Goal: Information Seeking & Learning: Learn about a topic

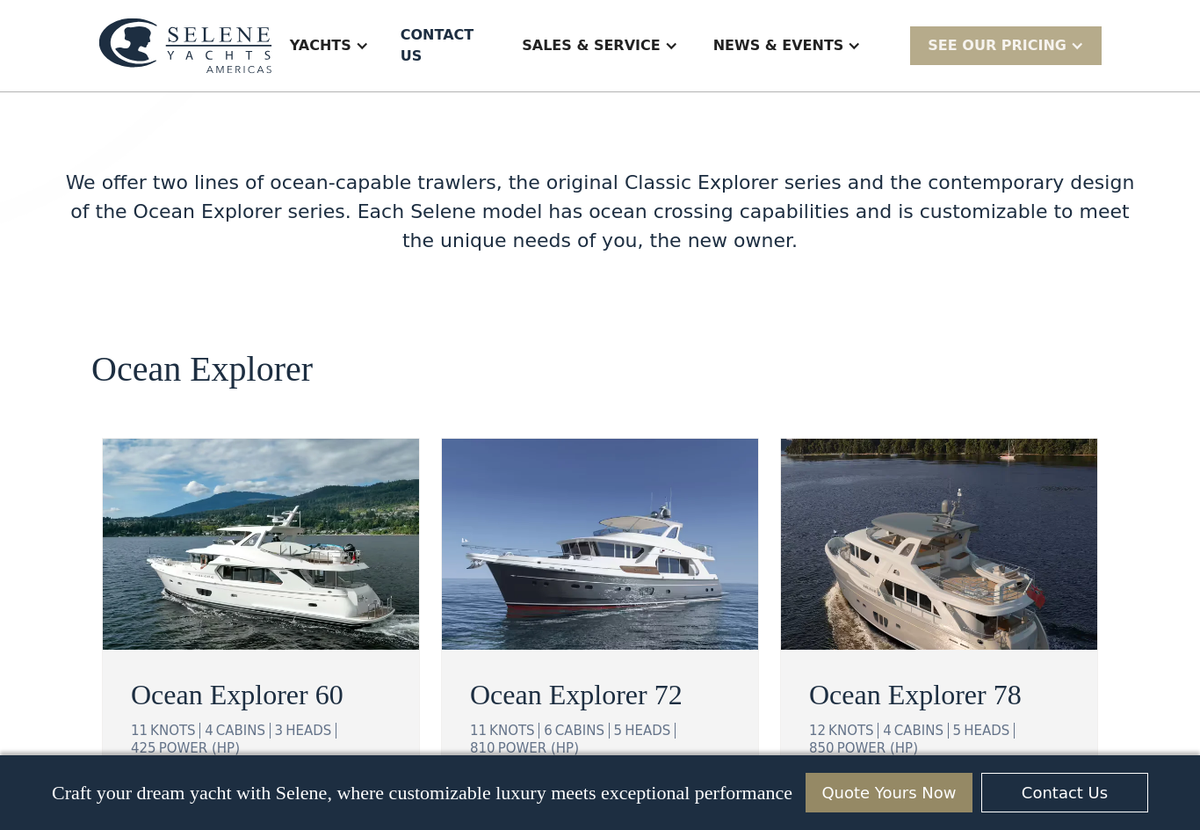
scroll to position [2962, 0]
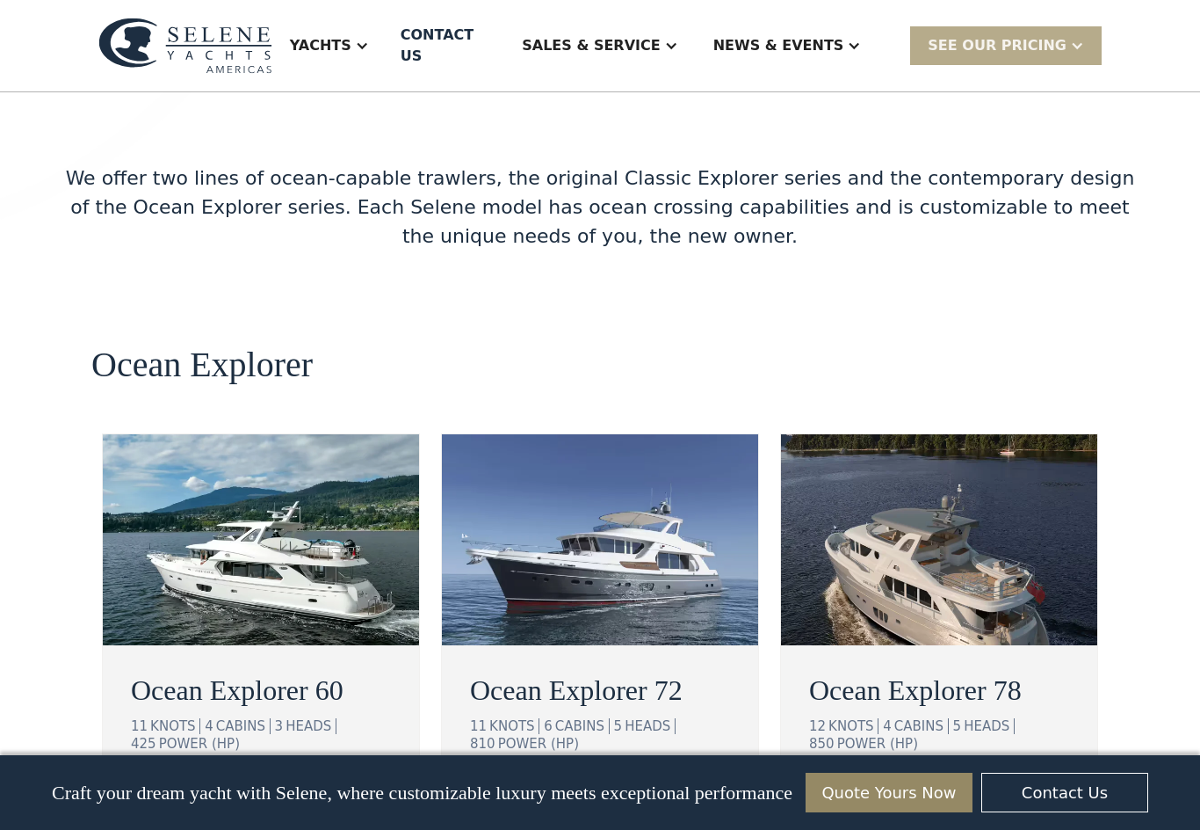
click at [381, 494] on img at bounding box center [261, 539] width 316 height 211
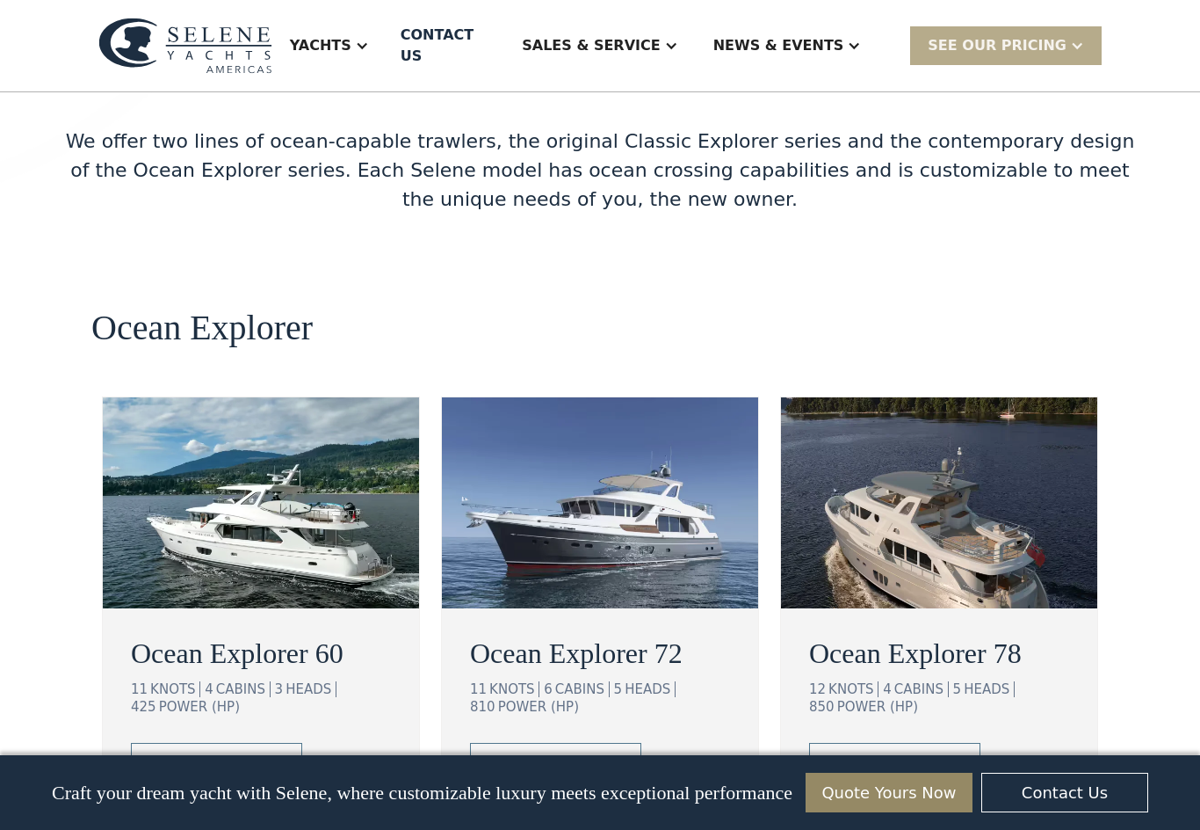
click at [366, 459] on img at bounding box center [261, 502] width 316 height 211
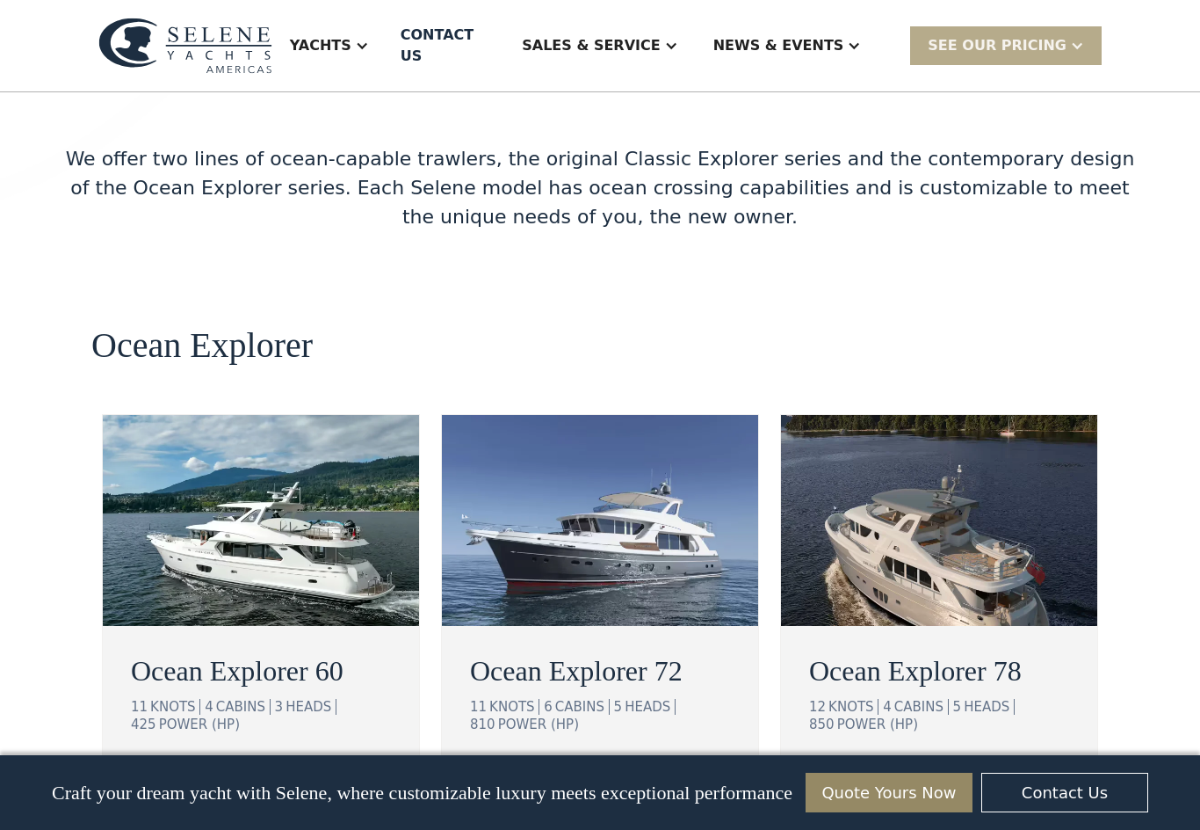
scroll to position [3006, 0]
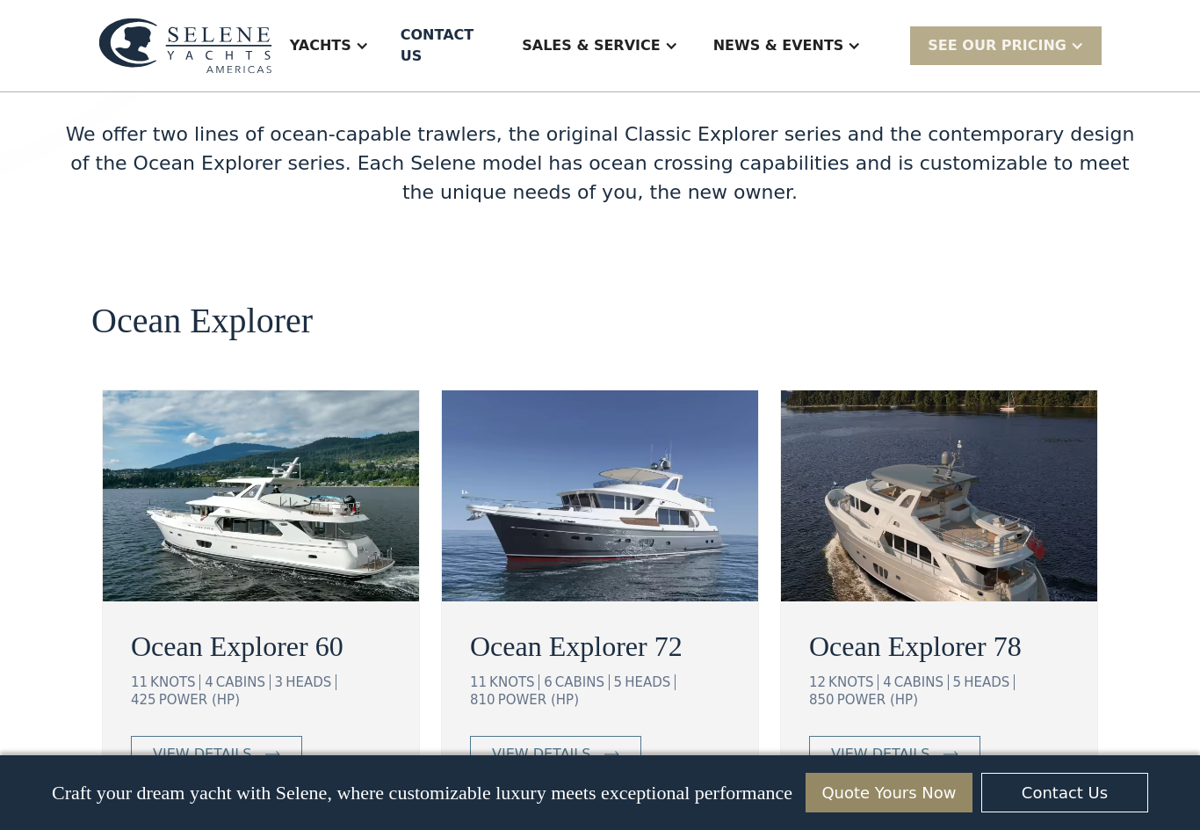
click at [356, 24] on div "Yachts" at bounding box center [329, 46] width 114 height 70
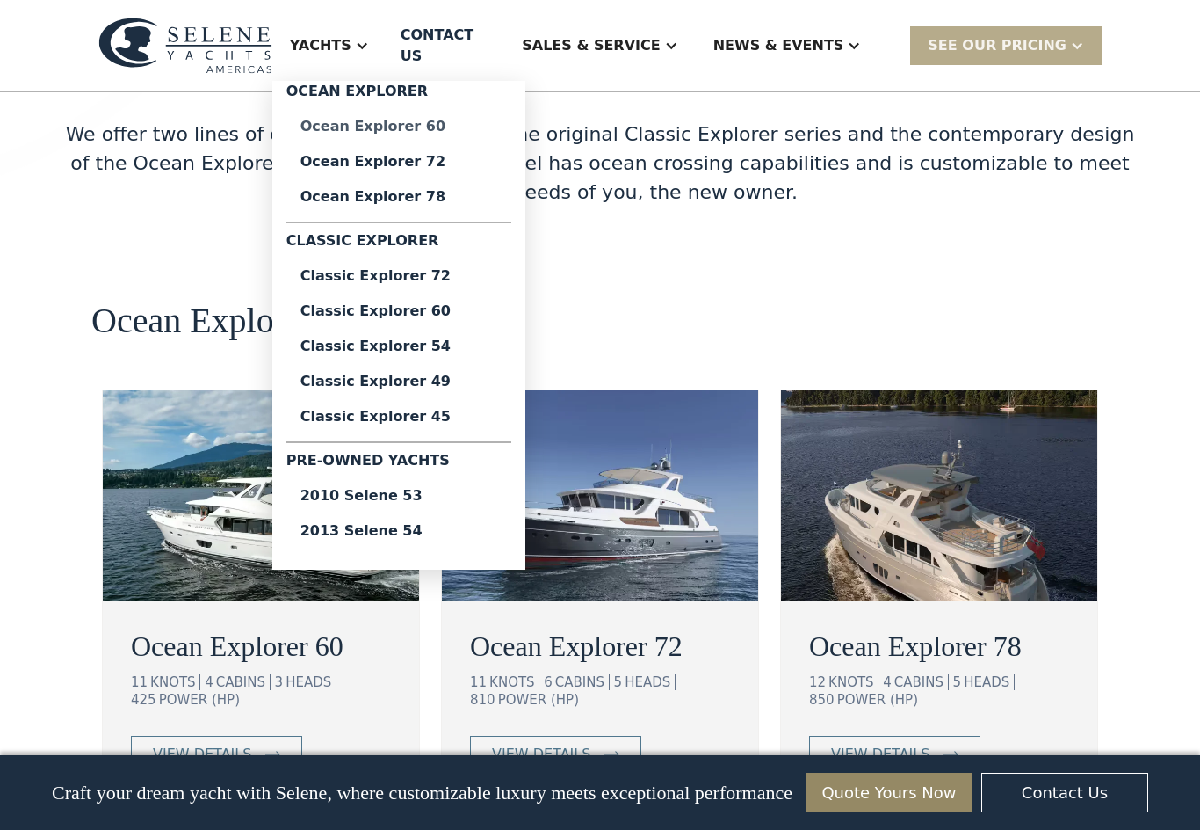
click at [461, 120] on div "Ocean Explorer 60" at bounding box center [399, 127] width 197 height 14
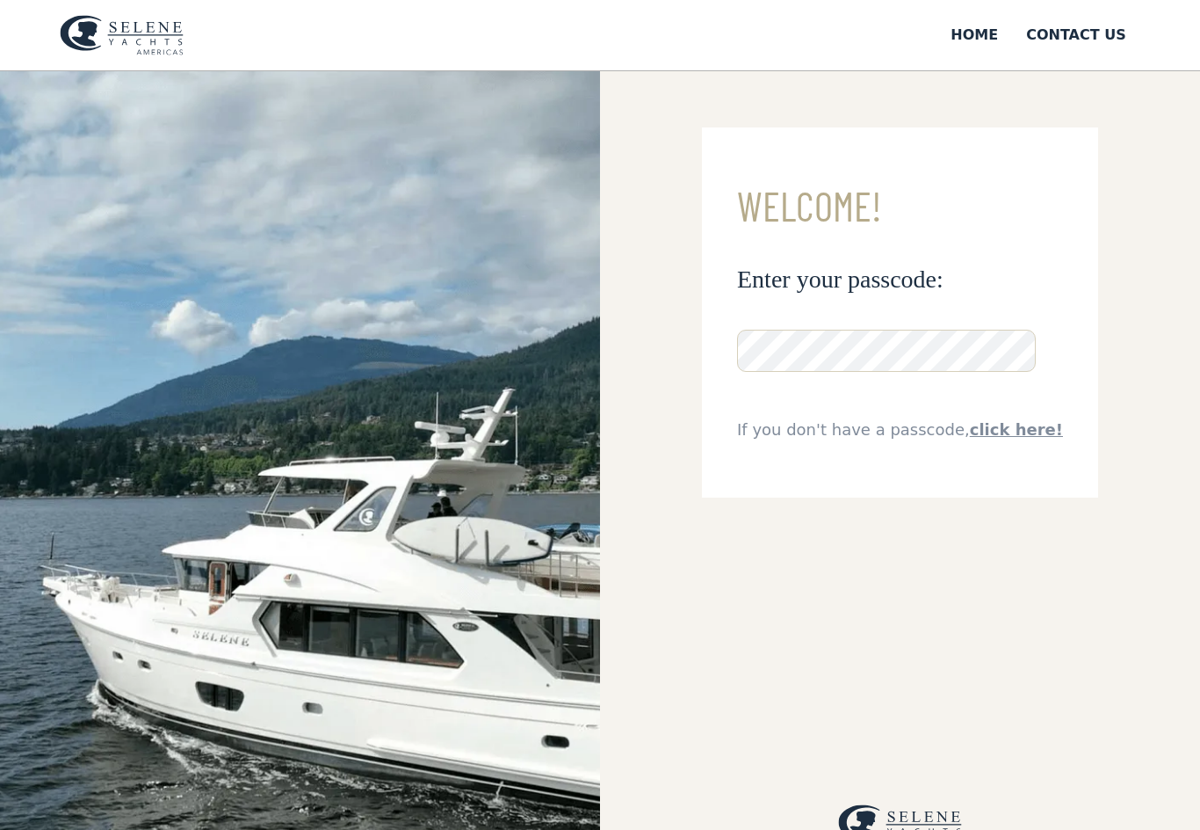
click at [462, 549] on img at bounding box center [300, 486] width 600 height 830
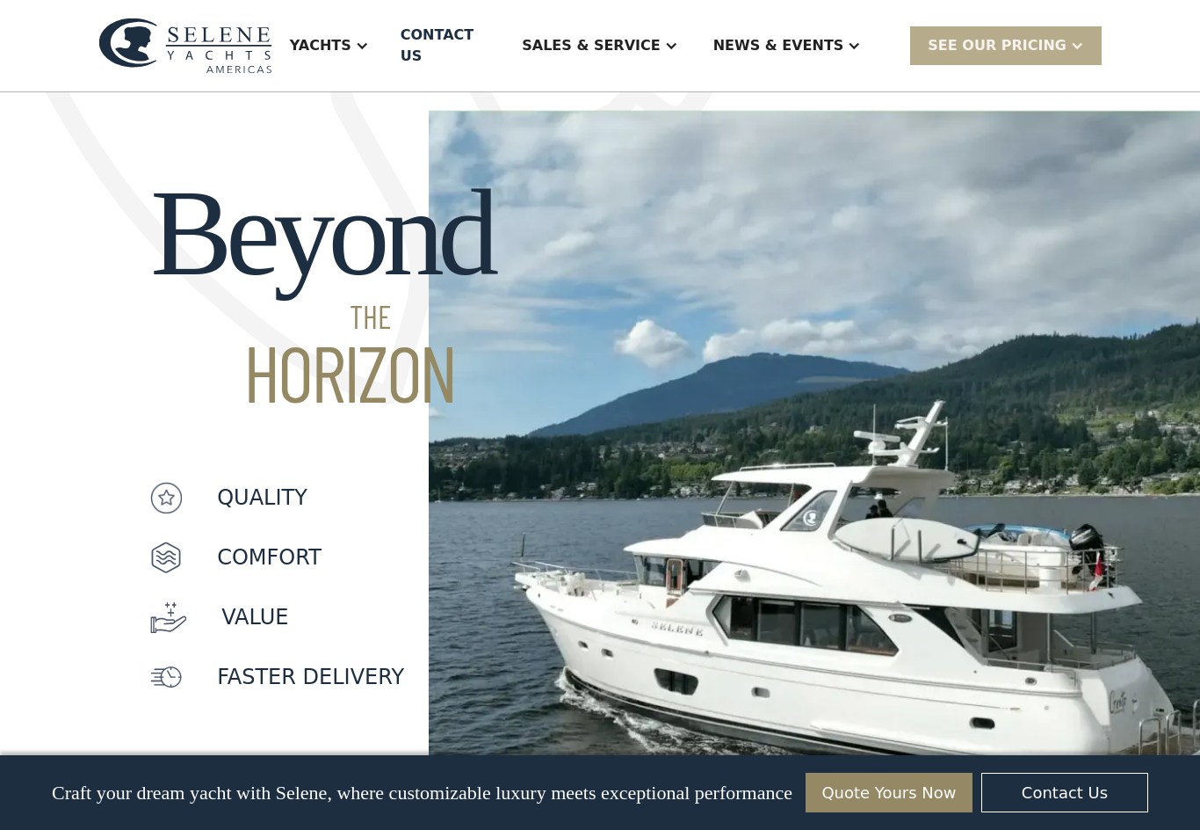
scroll to position [1317, 0]
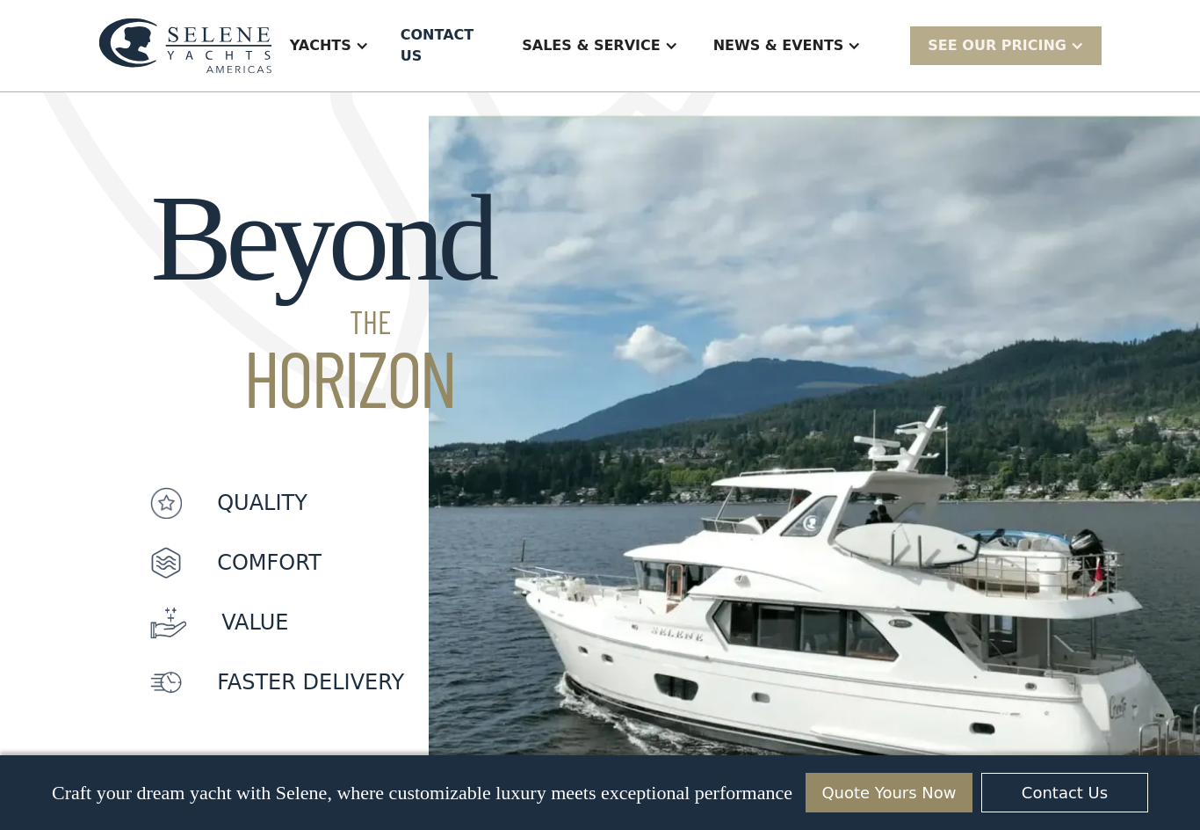
click at [232, 487] on p "quality" at bounding box center [262, 503] width 91 height 32
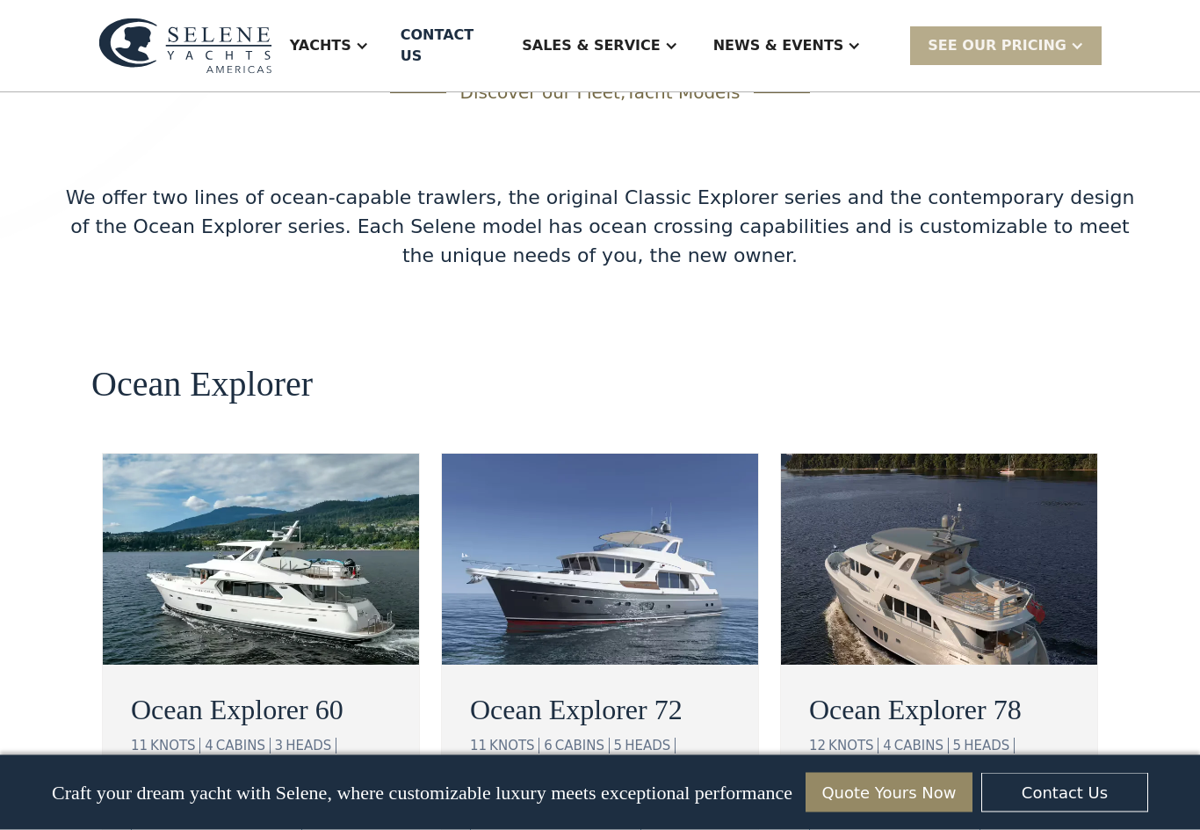
scroll to position [2947, 0]
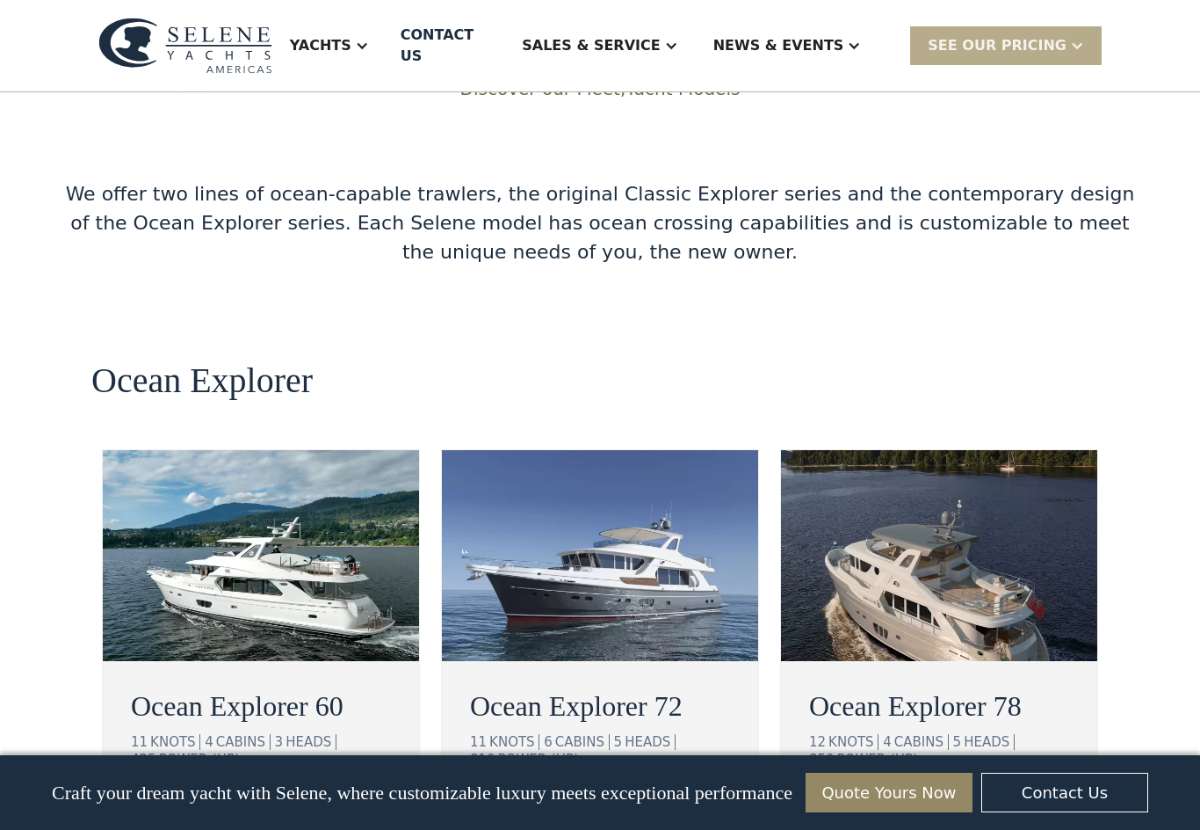
click at [258, 516] on img at bounding box center [261, 555] width 316 height 211
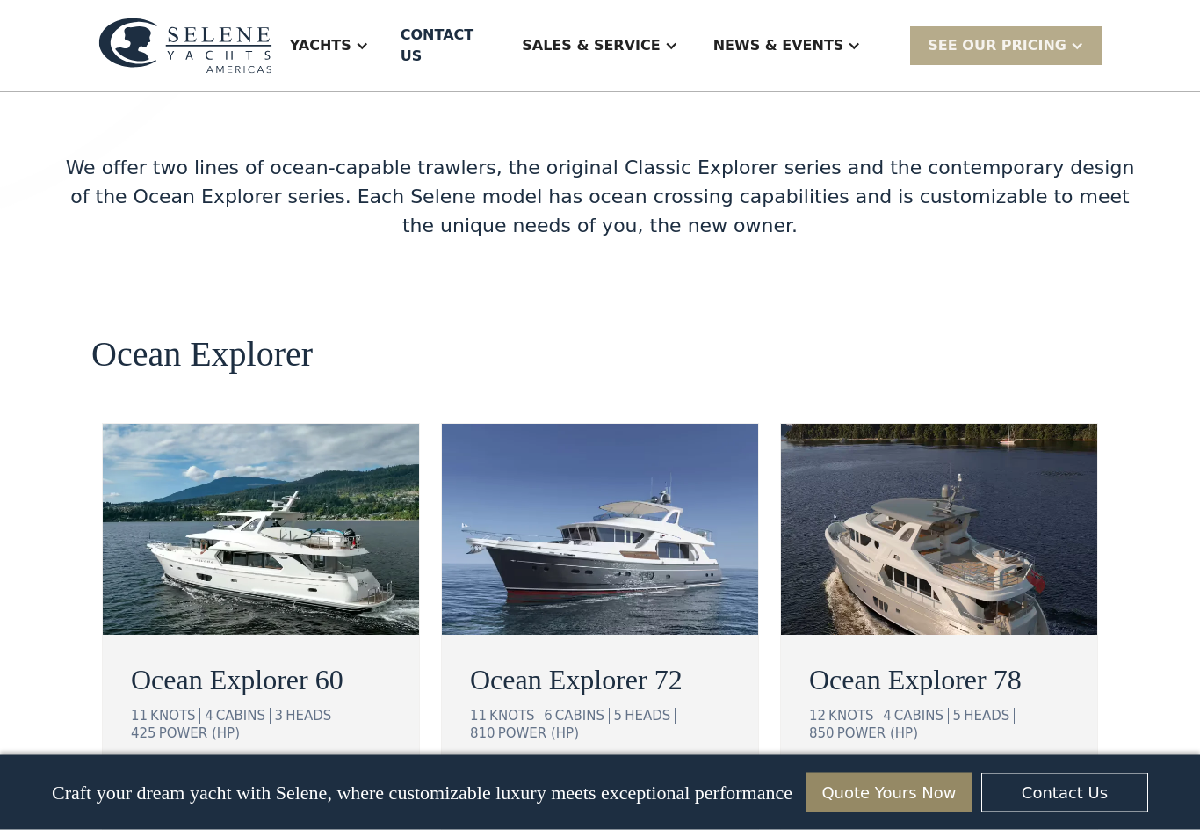
scroll to position [2973, 0]
click at [200, 777] on div "view details" at bounding box center [202, 787] width 98 height 21
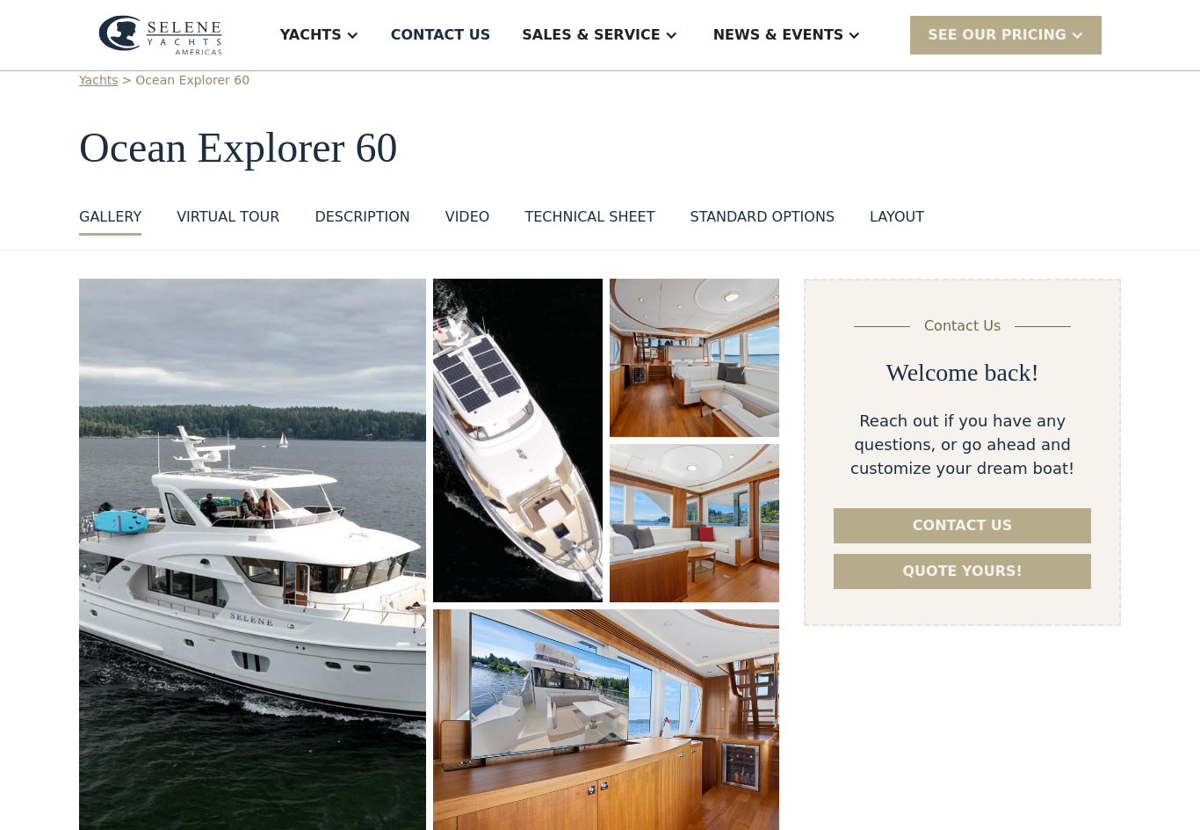
scroll to position [46, 0]
click at [221, 592] on img "open lightbox" at bounding box center [252, 560] width 347 height 562
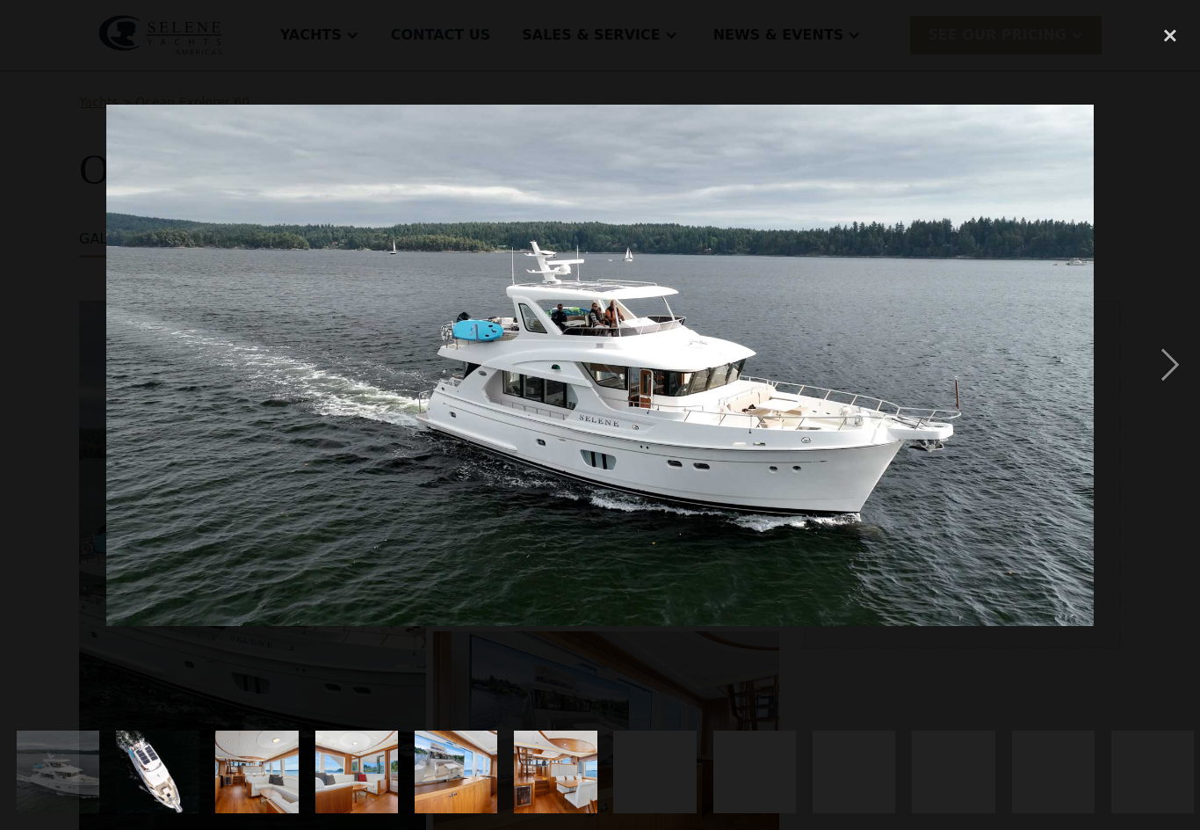
scroll to position [0, 0]
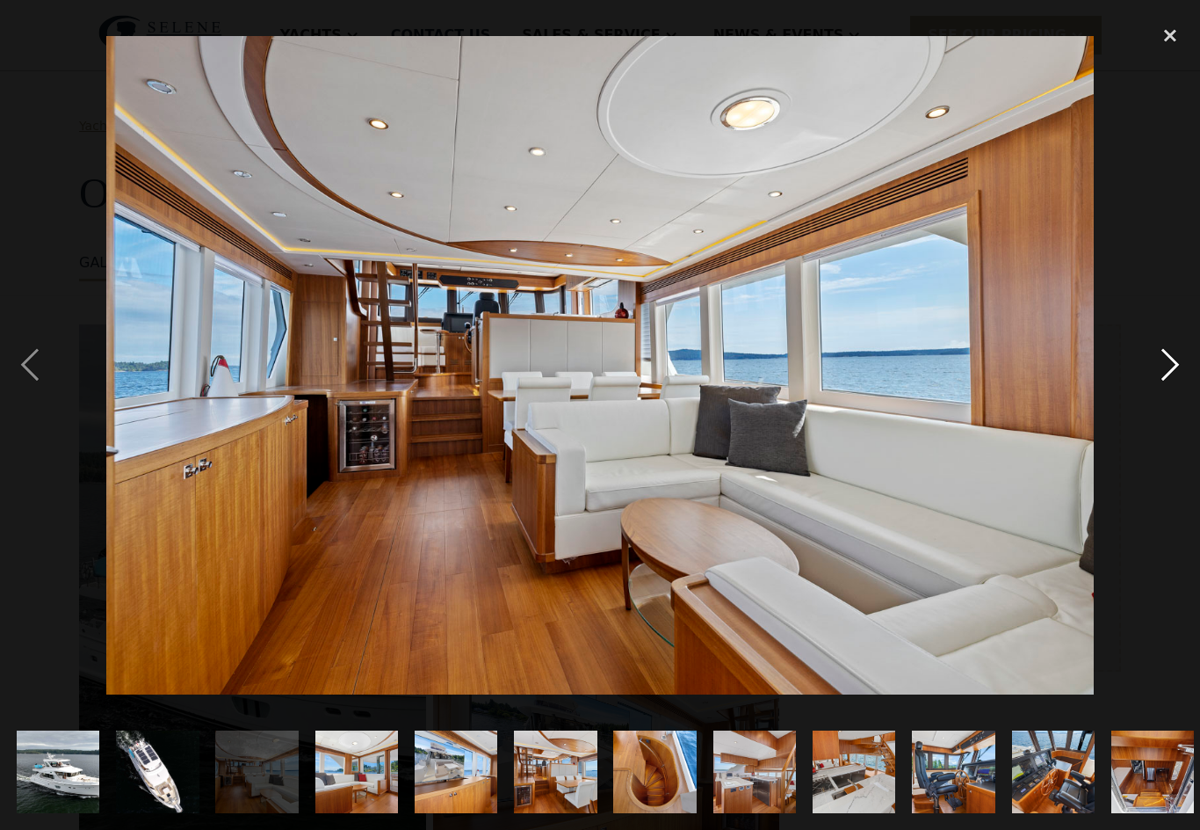
click at [1196, 374] on div "next image" at bounding box center [1171, 365] width 60 height 697
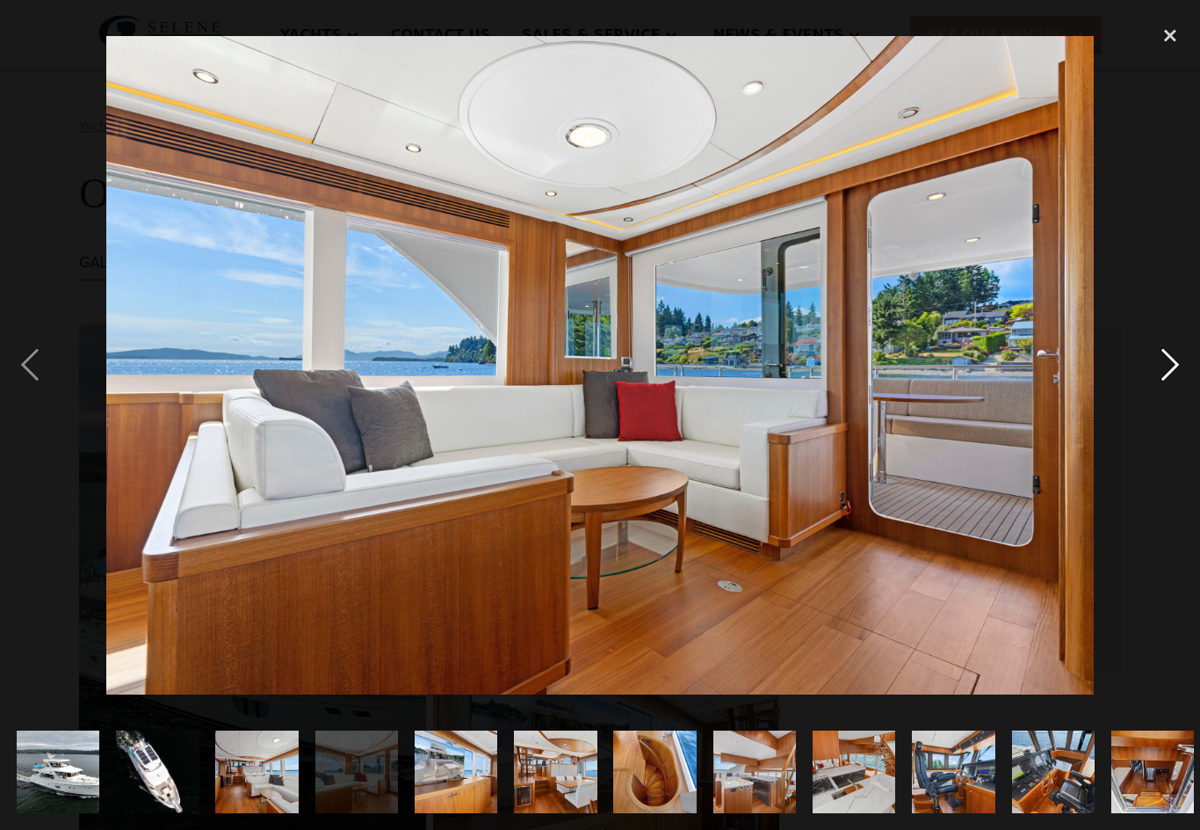
click at [1181, 371] on div "next image" at bounding box center [1171, 365] width 60 height 697
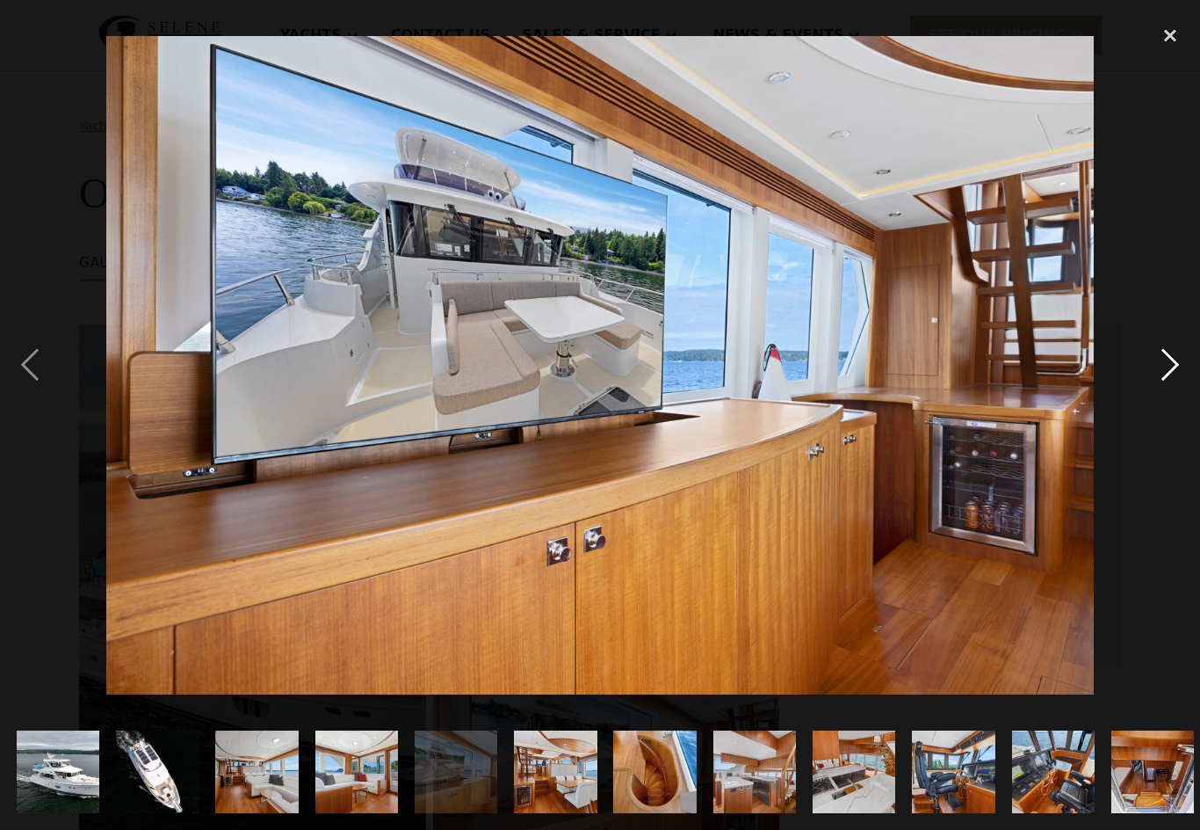
click at [1166, 379] on div "next image" at bounding box center [1171, 365] width 60 height 697
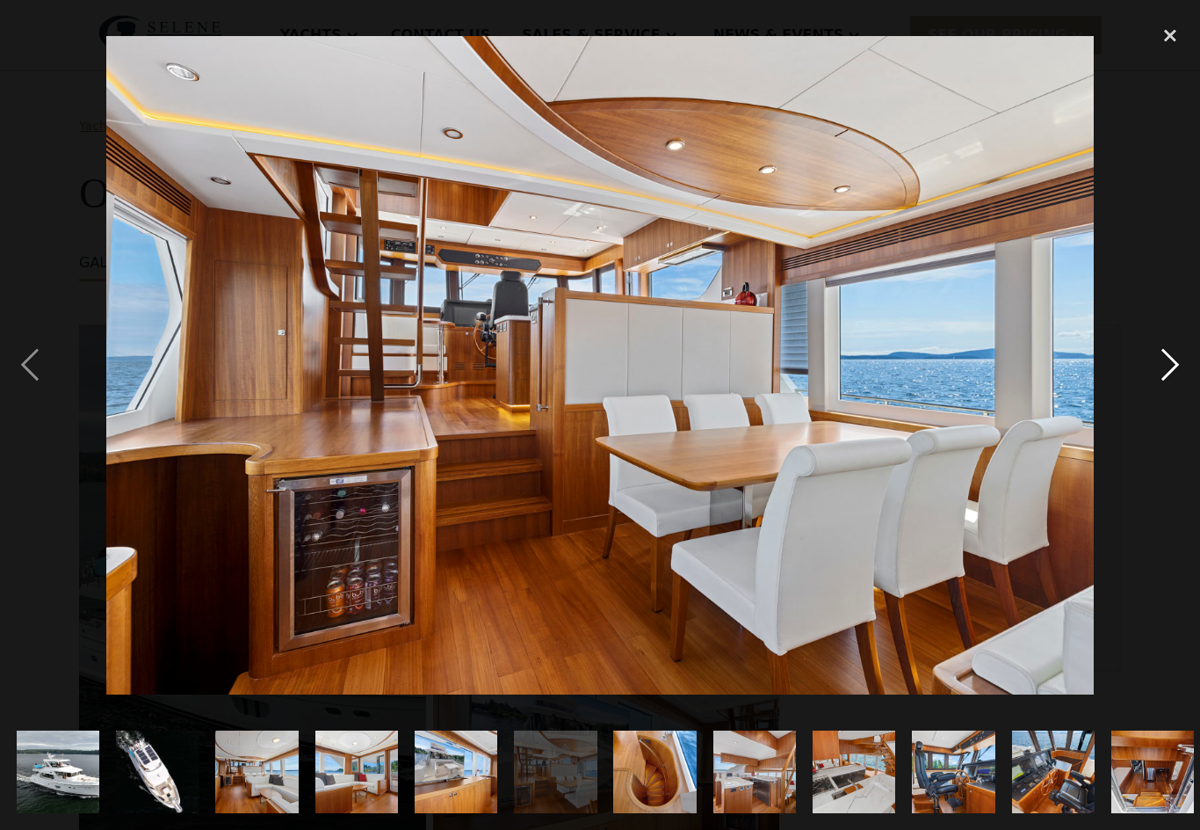
click at [1178, 393] on div "next image" at bounding box center [1171, 365] width 60 height 697
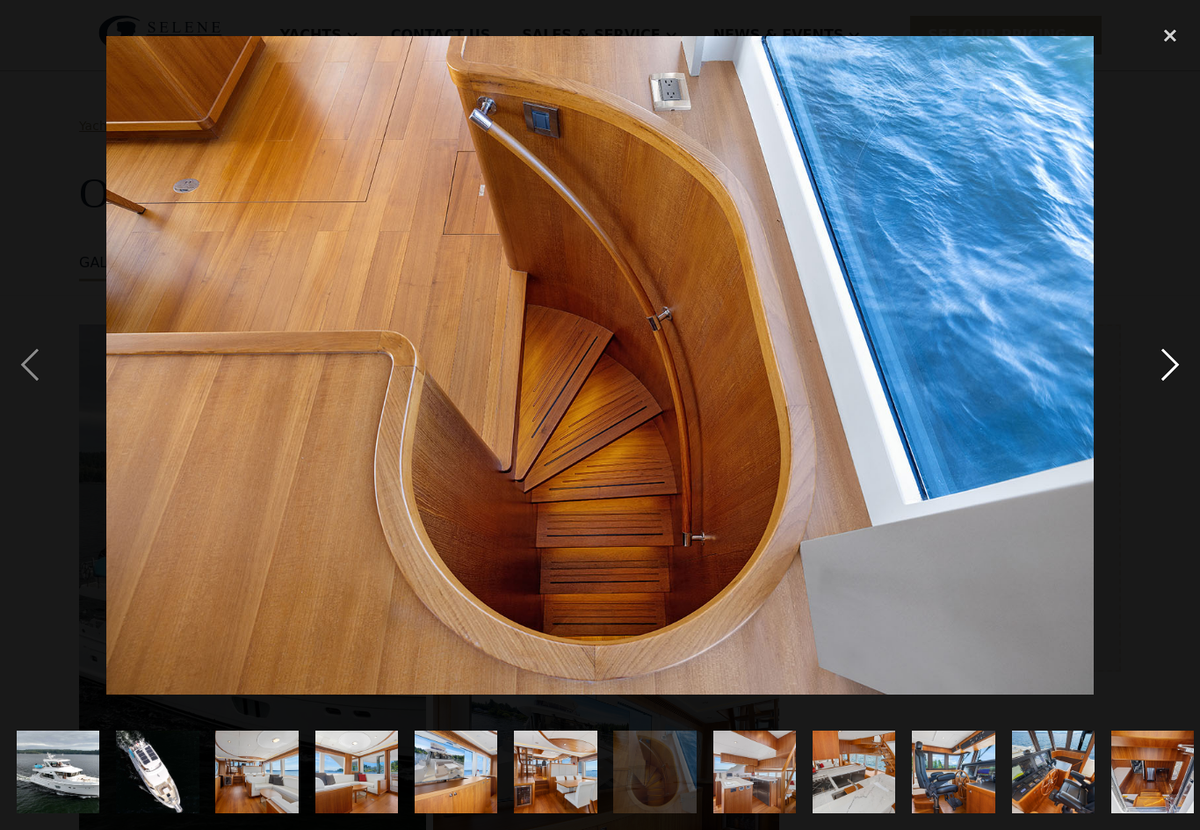
click at [1171, 385] on div "next image" at bounding box center [1171, 365] width 60 height 697
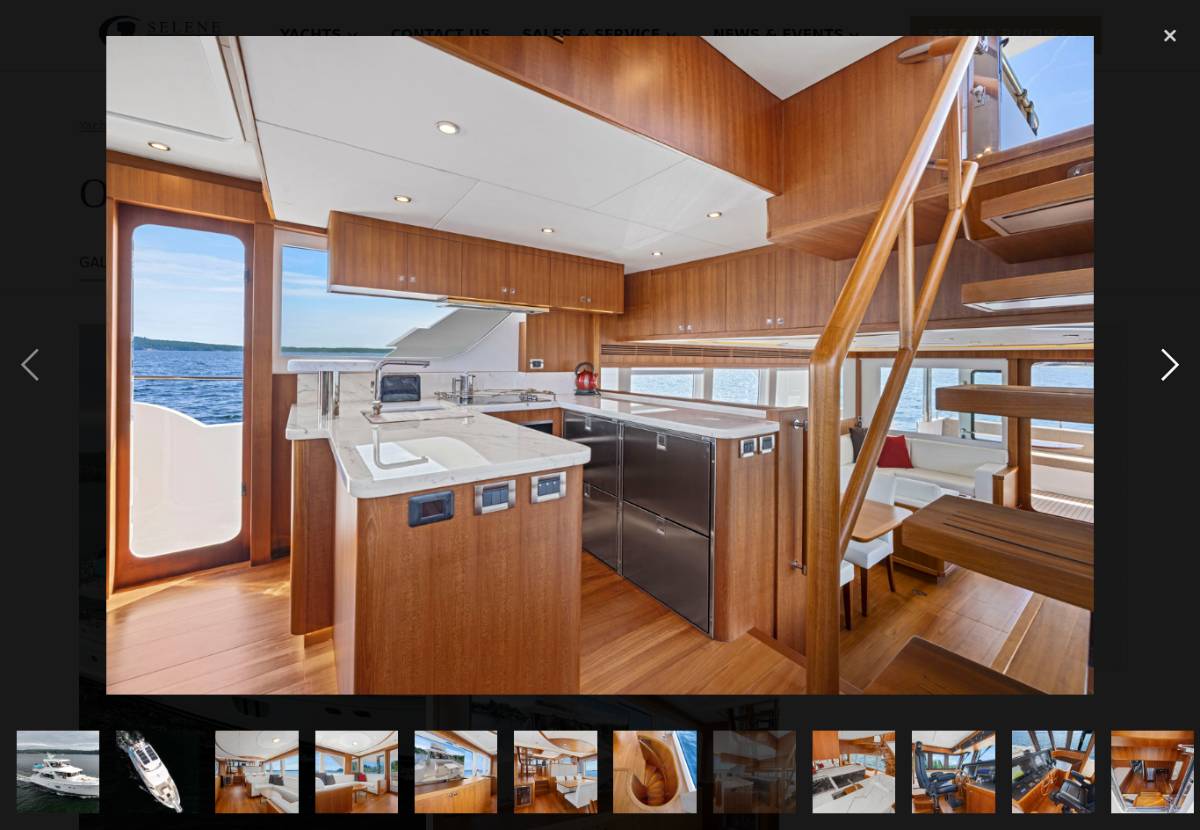
click at [1161, 374] on div "next image" at bounding box center [1171, 365] width 60 height 697
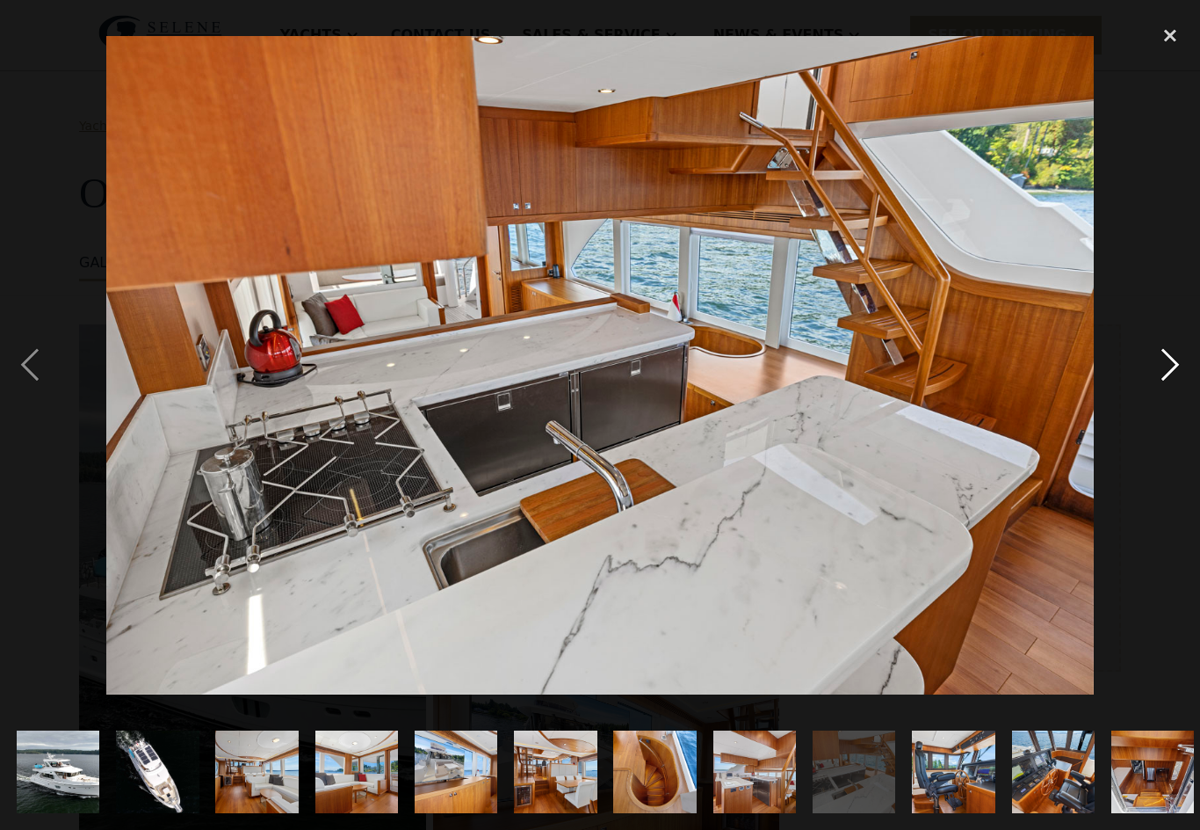
click at [1160, 374] on div "next image" at bounding box center [1171, 365] width 60 height 697
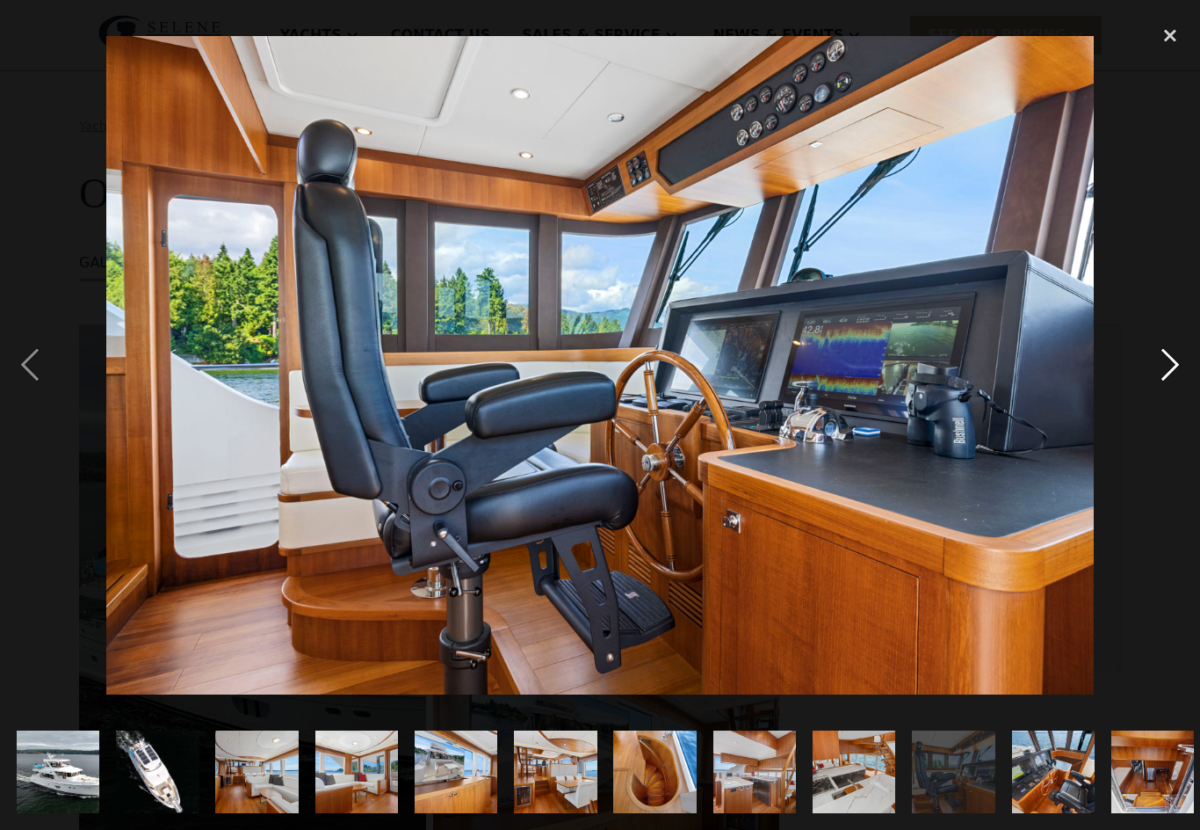
click at [1157, 389] on div "next image" at bounding box center [1171, 365] width 60 height 697
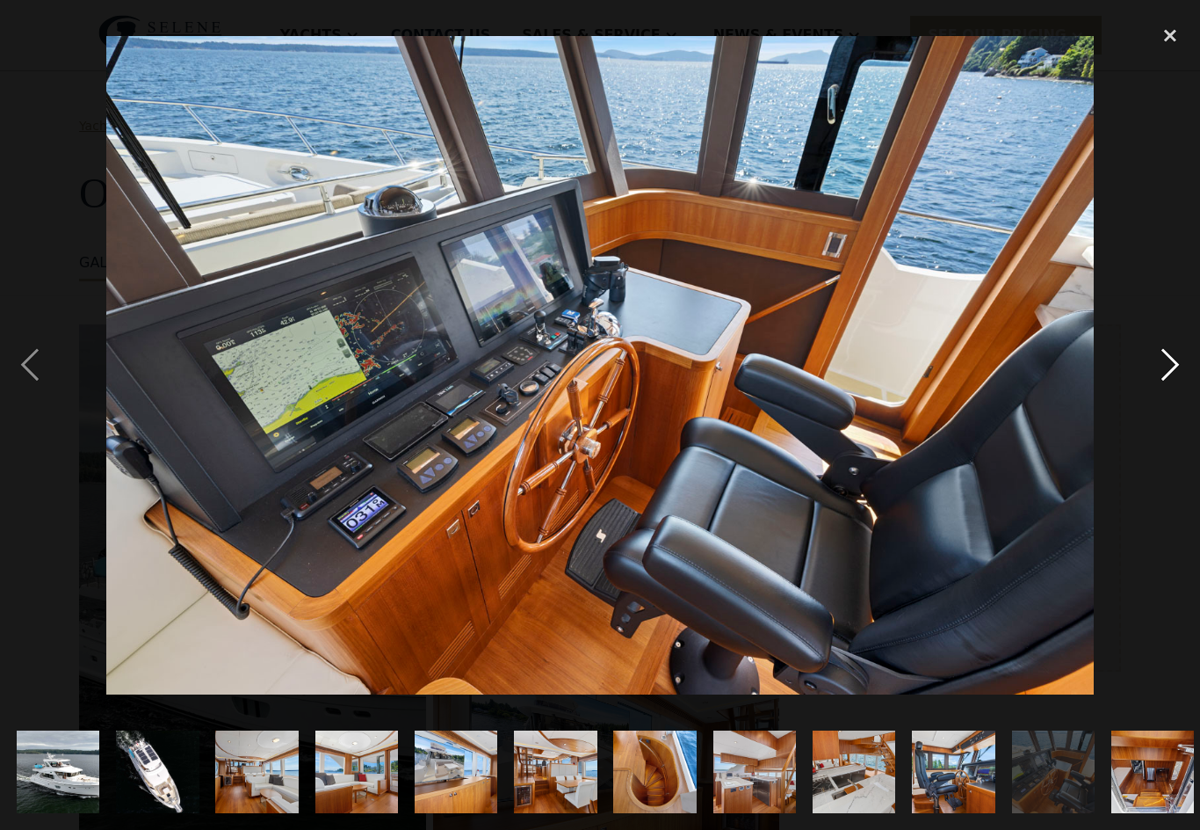
click at [1164, 395] on div "next image" at bounding box center [1171, 365] width 60 height 697
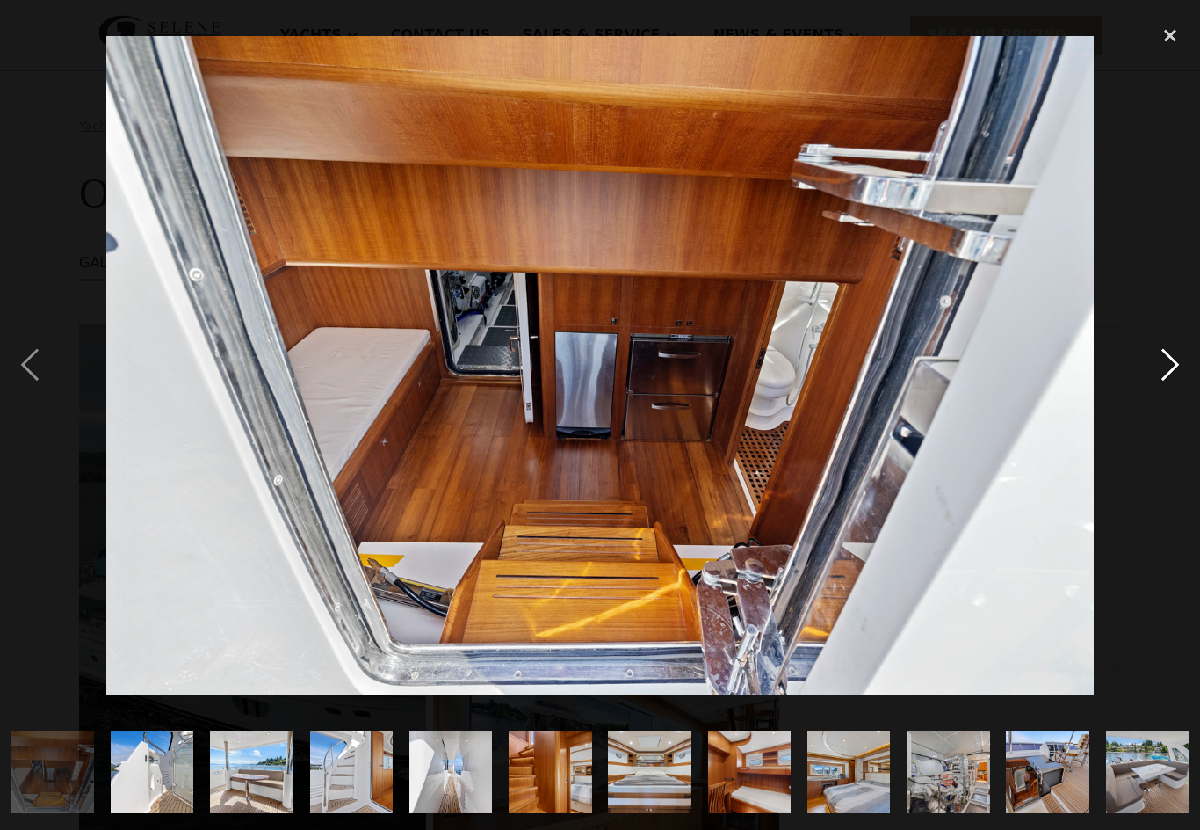
scroll to position [0, 1142]
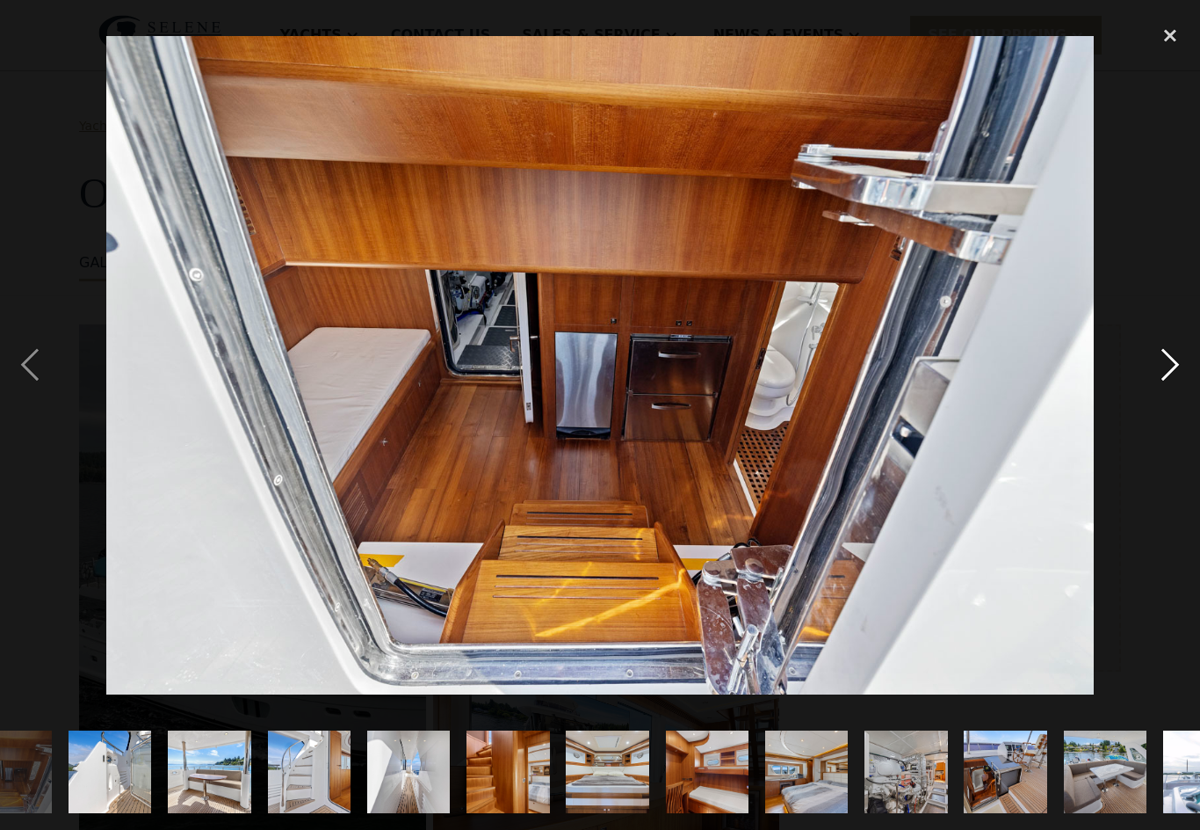
click at [1169, 398] on div "next image" at bounding box center [1171, 365] width 60 height 697
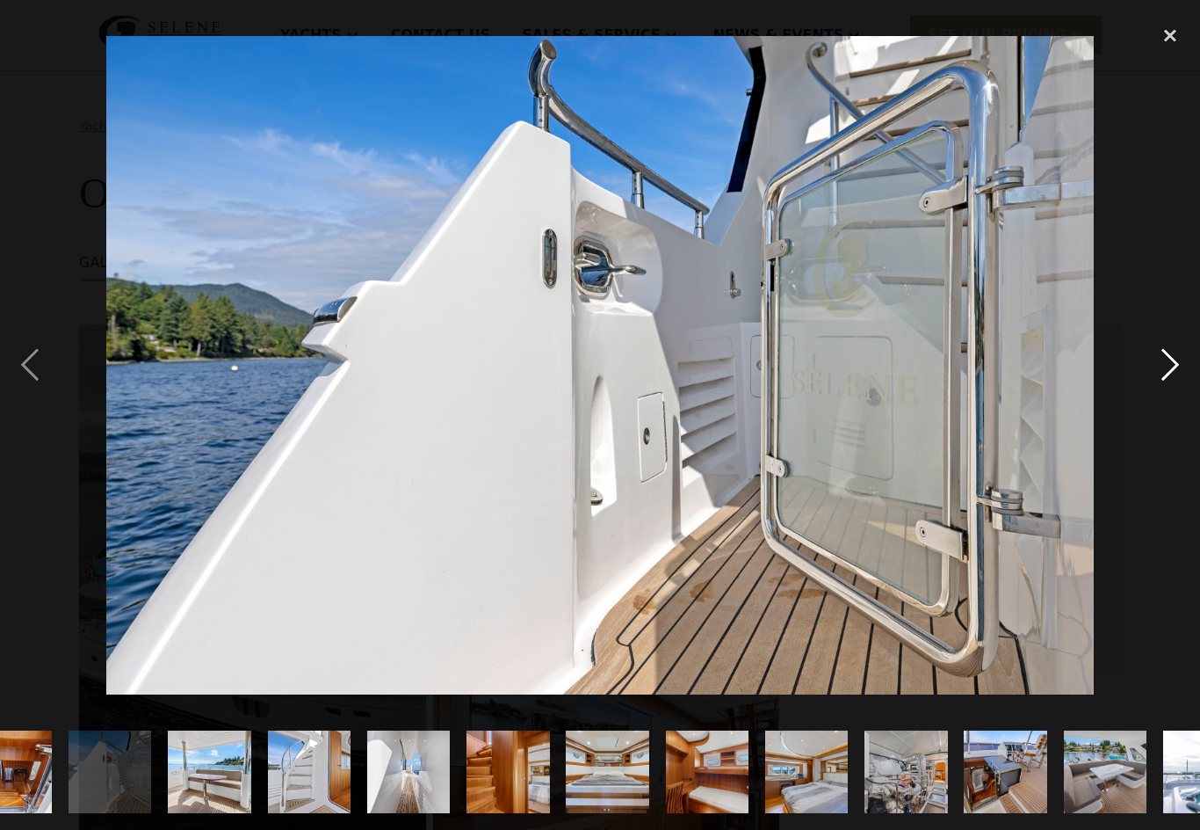
click at [1154, 394] on div "next image" at bounding box center [1171, 365] width 60 height 697
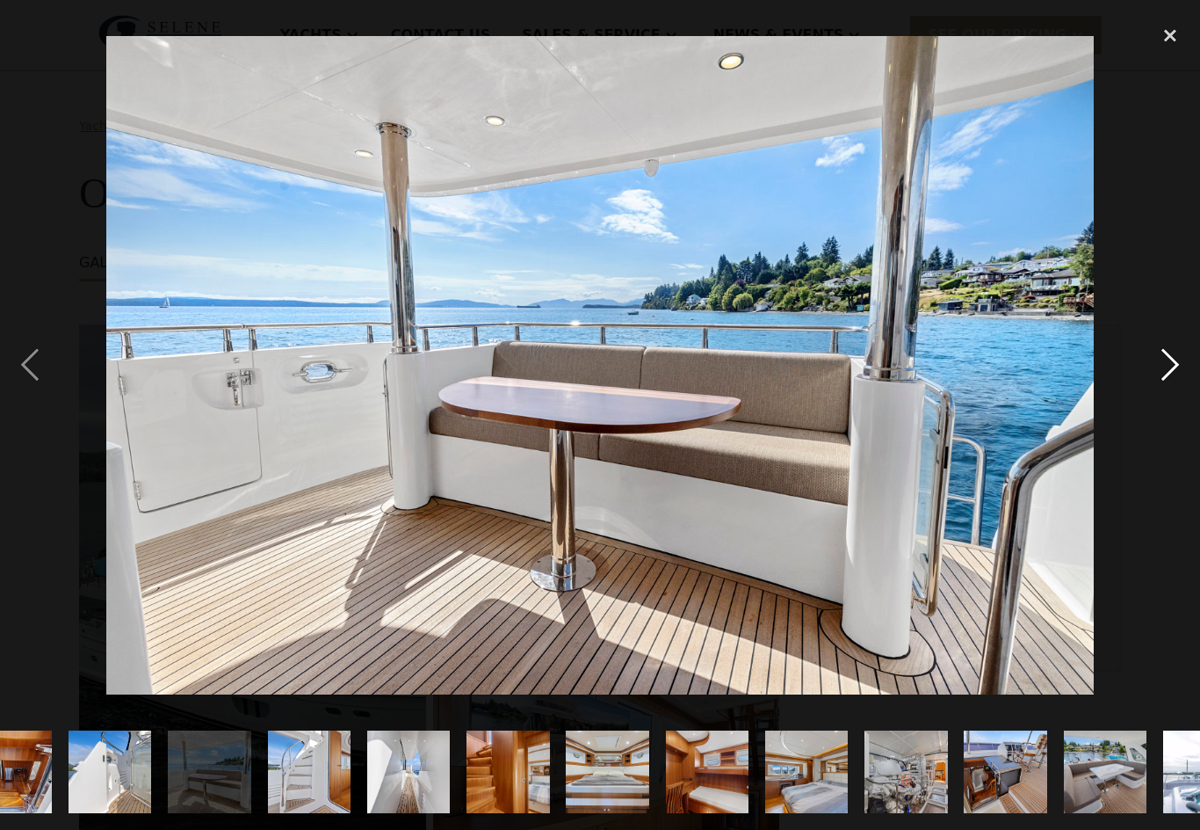
click at [1157, 370] on div "next image" at bounding box center [1171, 365] width 60 height 697
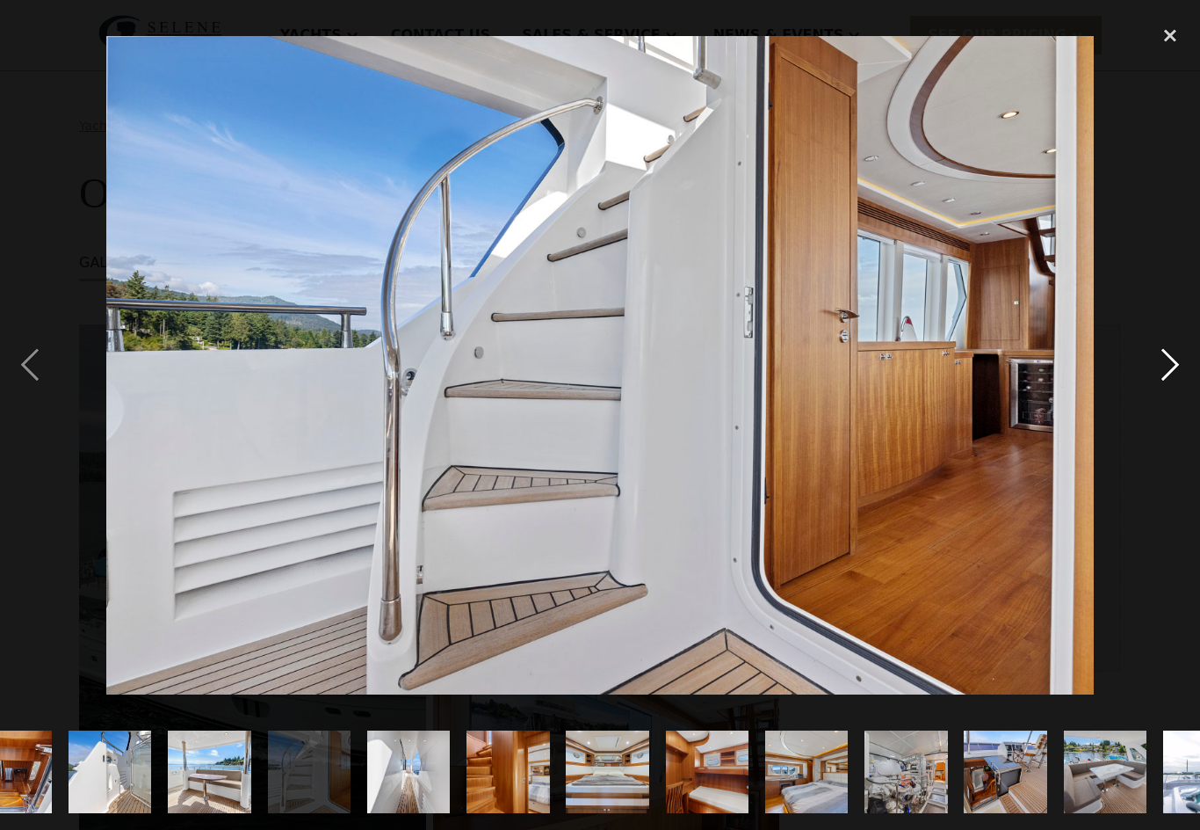
click at [1156, 365] on div "next image" at bounding box center [1171, 365] width 60 height 697
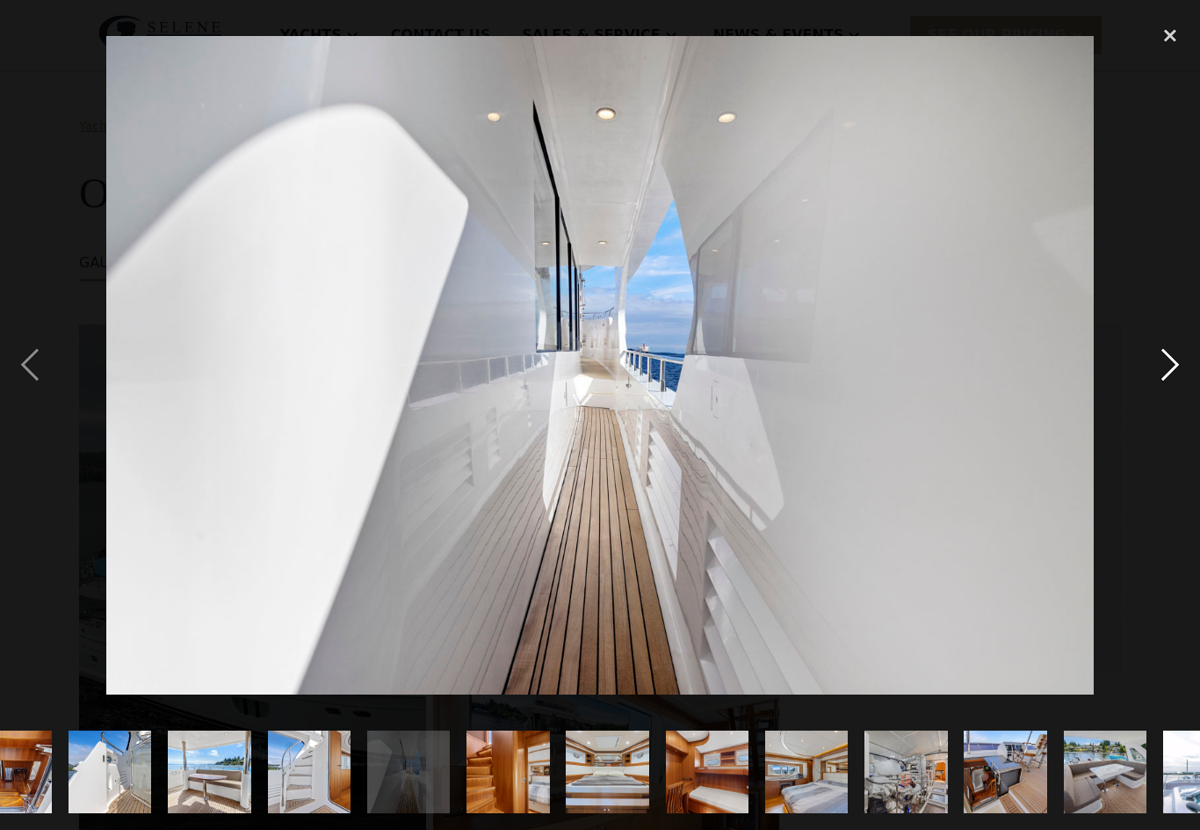
click at [1157, 372] on div "next image" at bounding box center [1171, 365] width 60 height 697
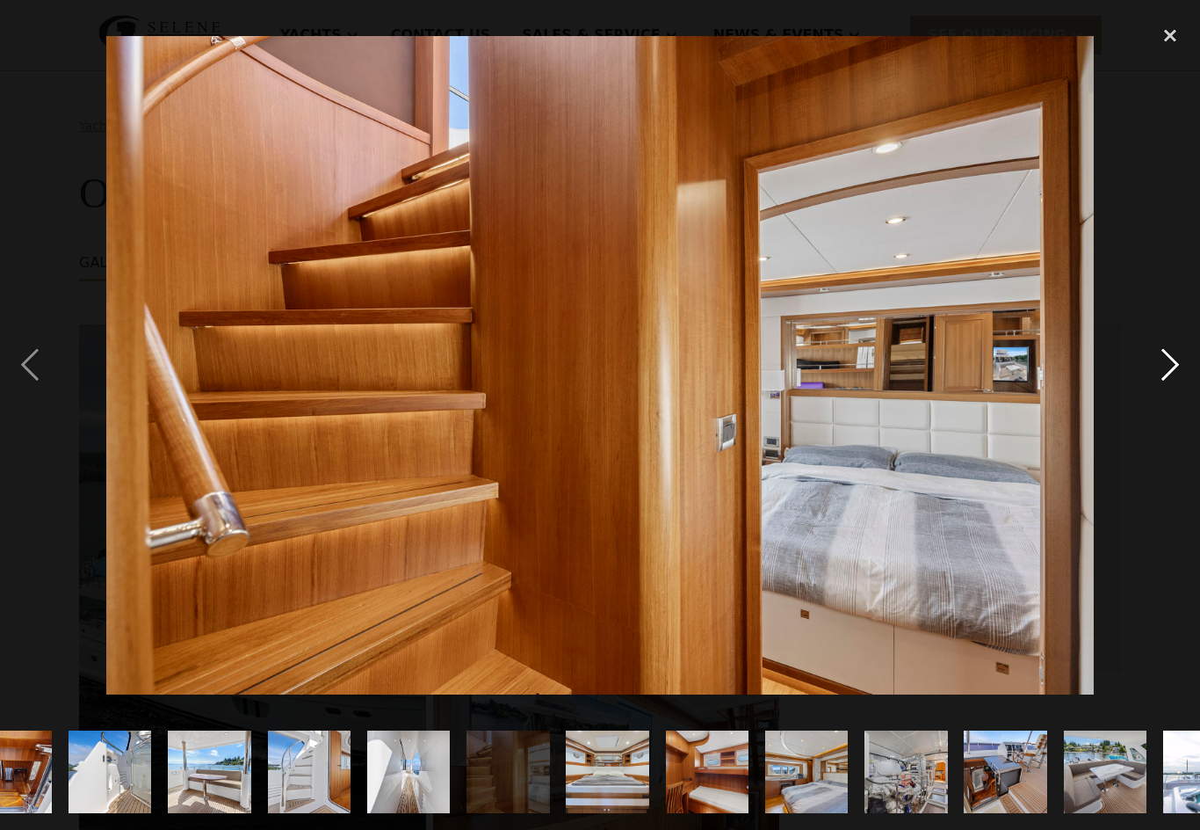
click at [1151, 373] on div "next image" at bounding box center [1171, 365] width 60 height 697
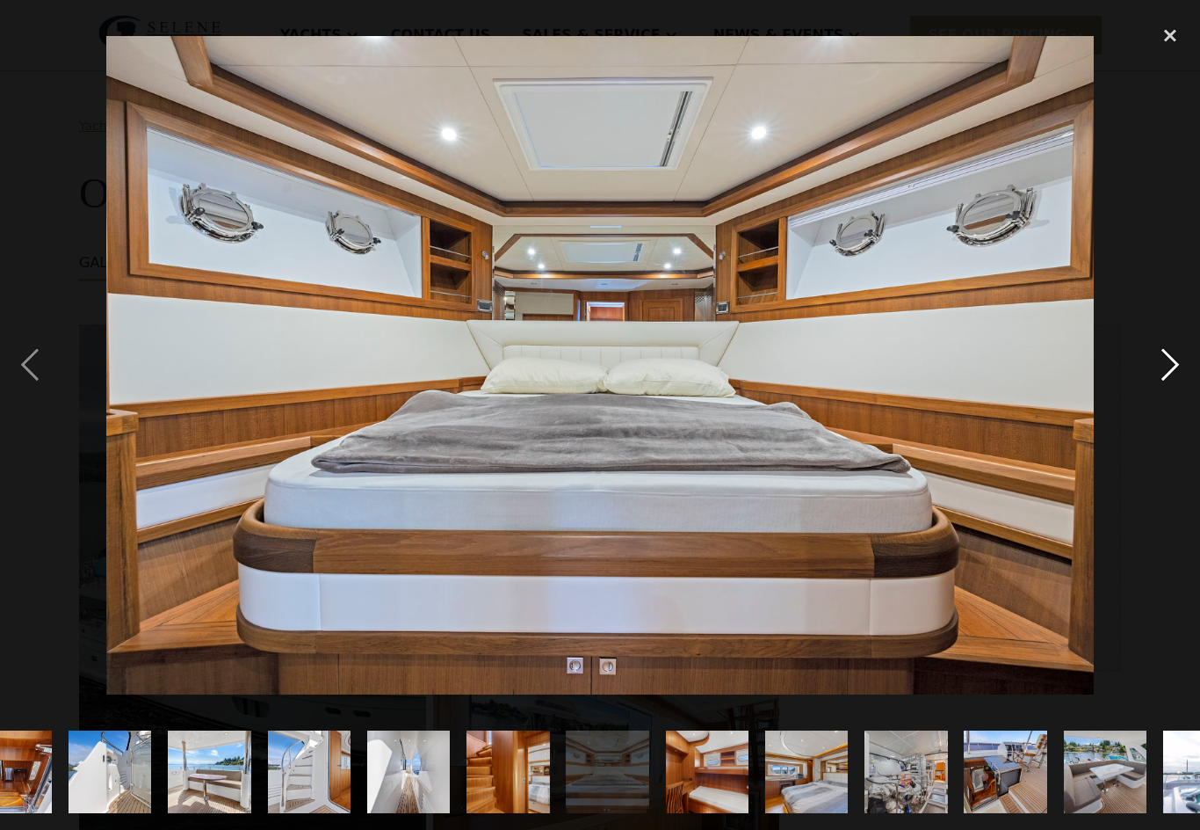
click at [1148, 395] on div "next image" at bounding box center [1171, 365] width 60 height 697
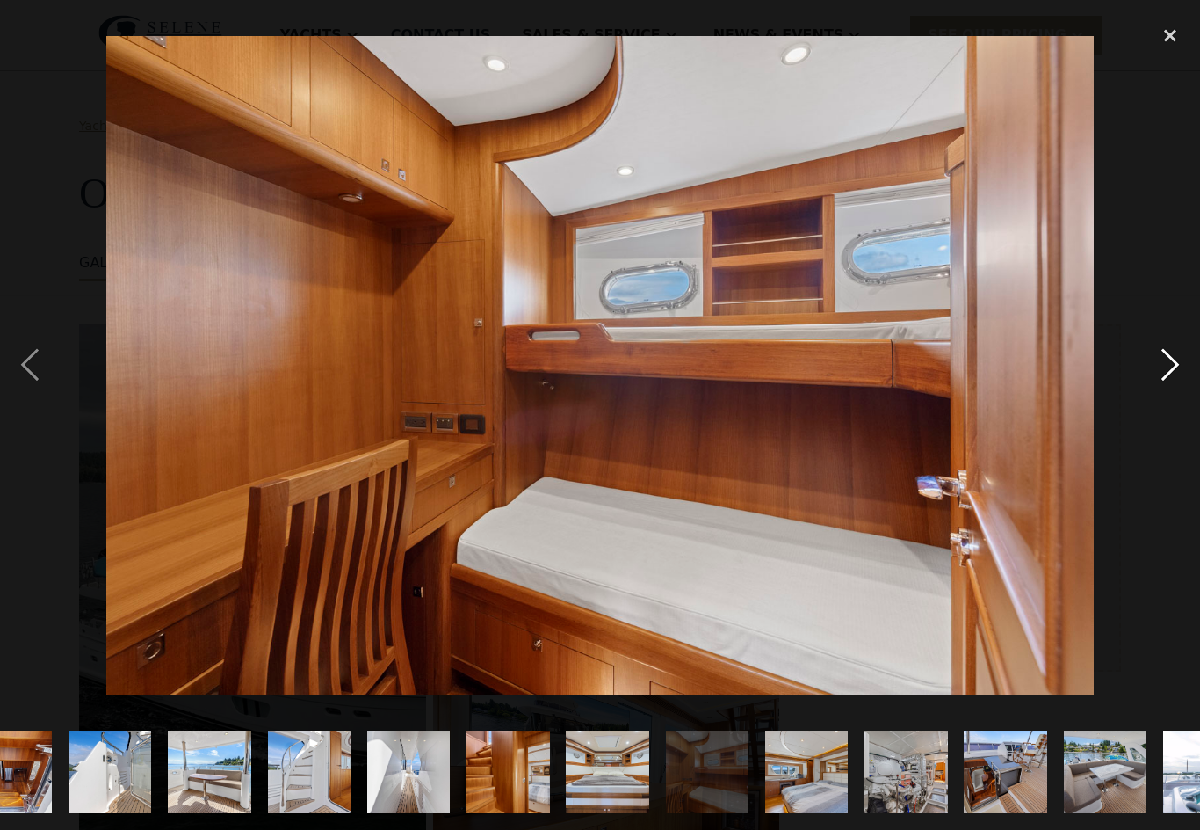
click at [1182, 379] on div "next image" at bounding box center [1171, 365] width 60 height 697
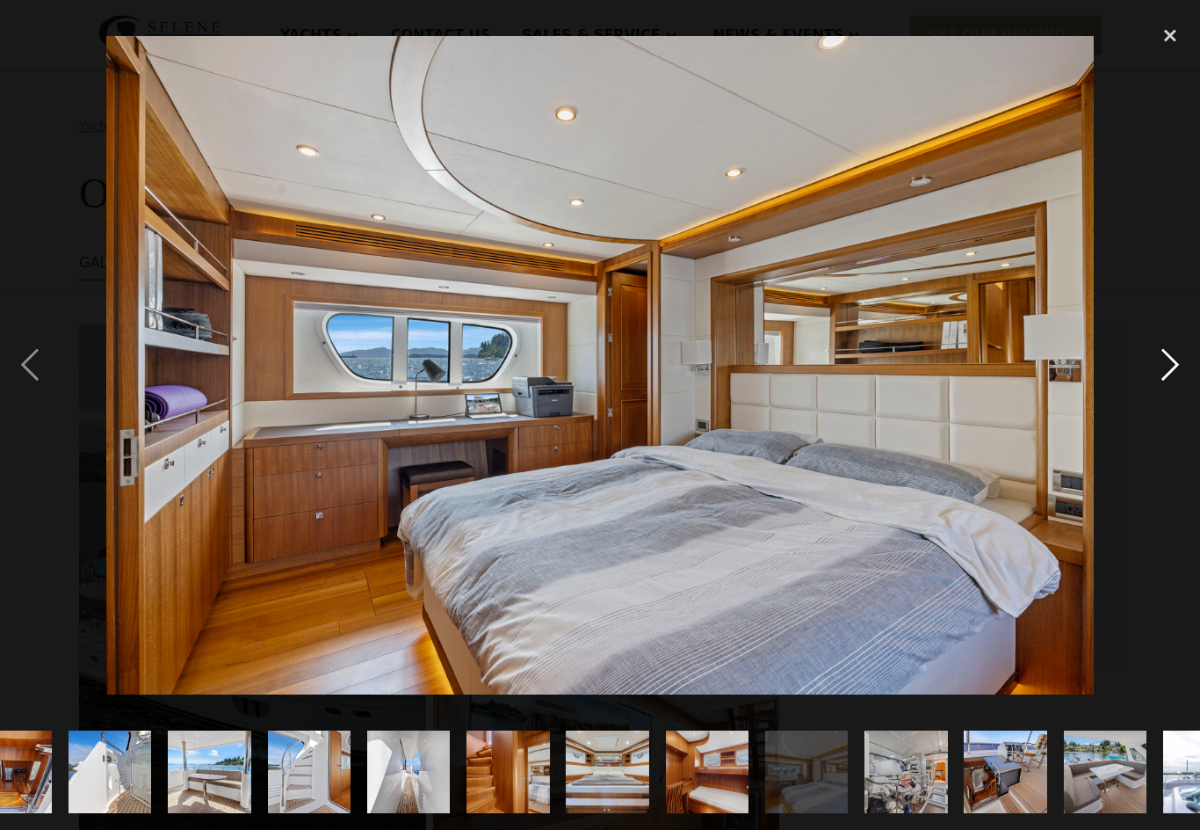
click at [1175, 387] on div "next image" at bounding box center [1171, 365] width 60 height 697
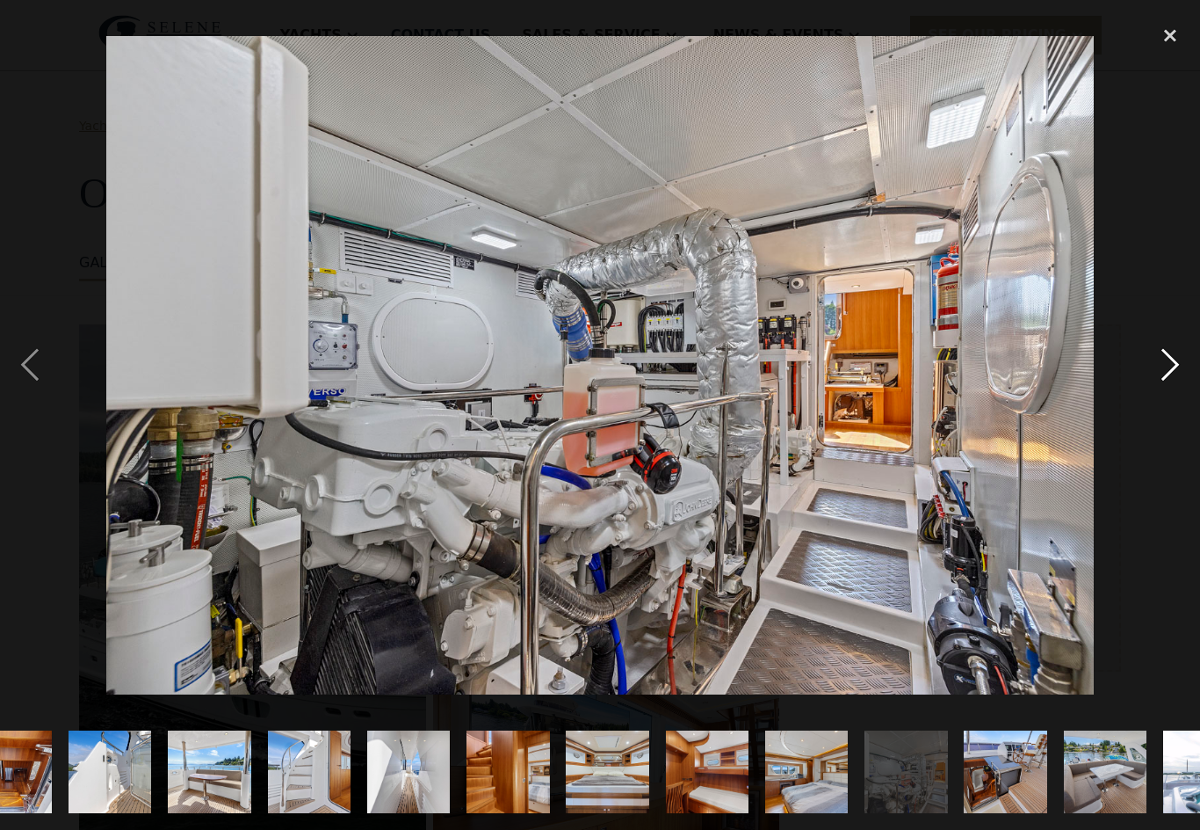
click at [1170, 395] on div "next image" at bounding box center [1171, 365] width 60 height 697
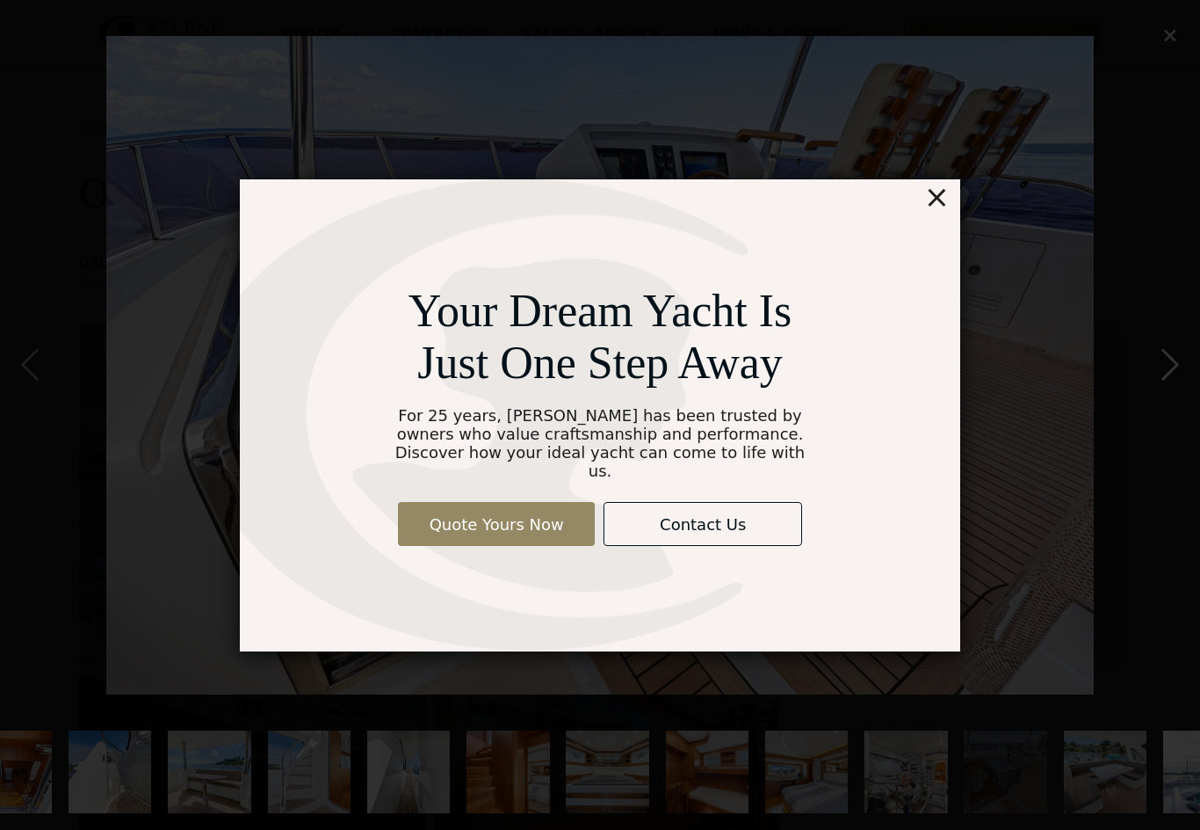
click at [0, 0] on html "Yachts Ocean Explorer Ocean Explorer 60 Ocean Explorer 72 Ocean Explorer 78 Cla…" at bounding box center [600, 415] width 1200 height 830
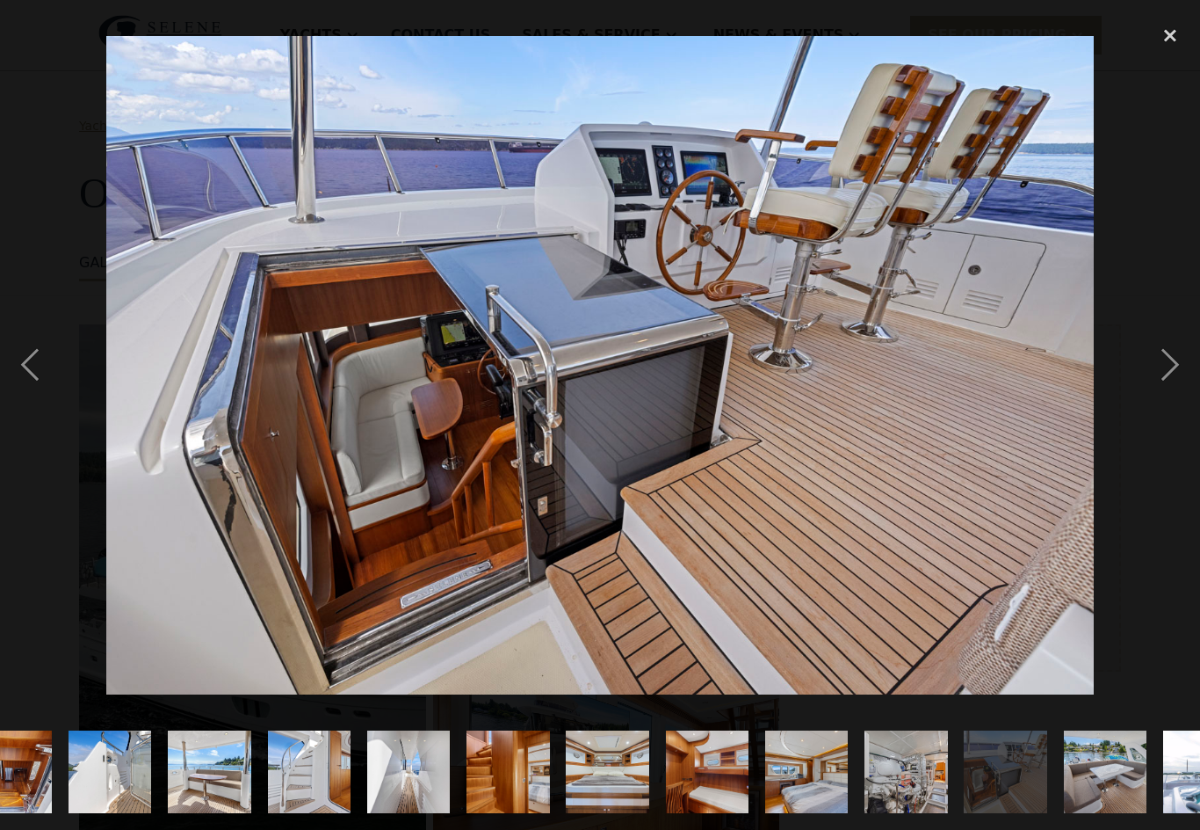
click at [1046, 453] on img at bounding box center [600, 365] width 988 height 658
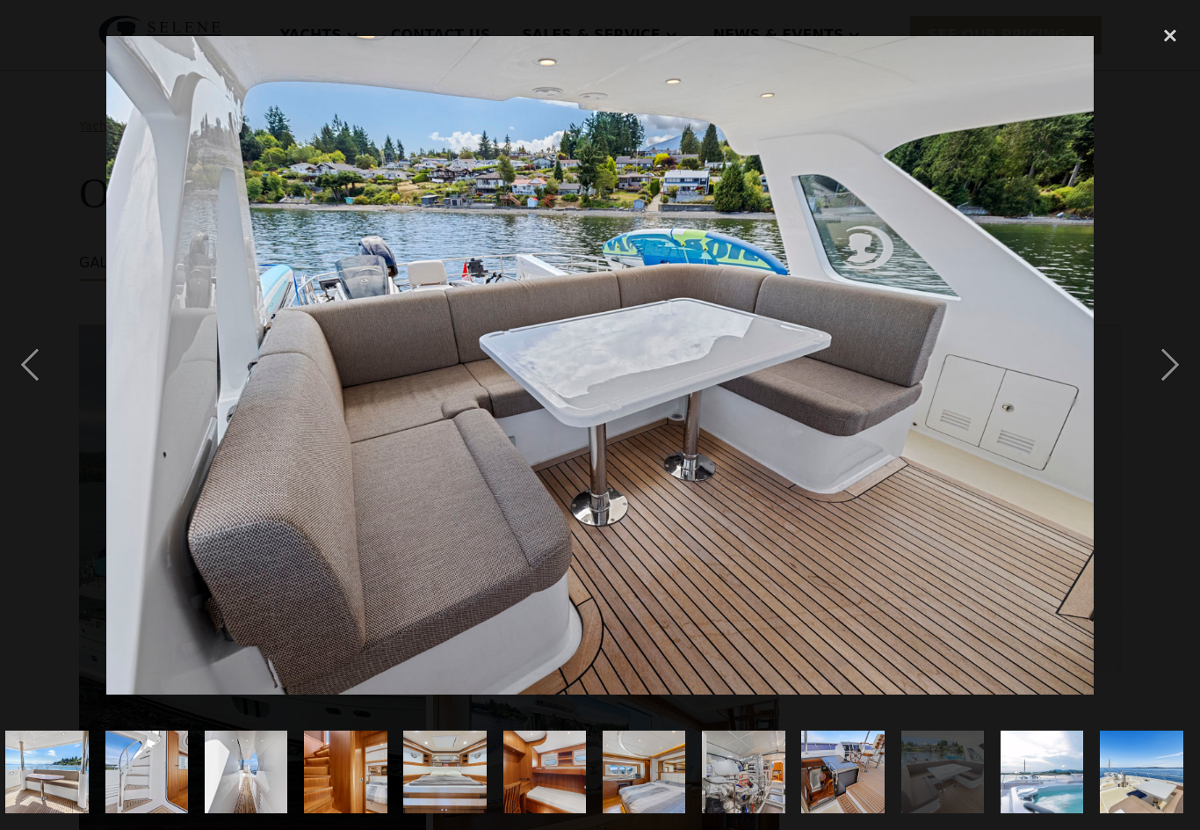
scroll to position [0, 1394]
click at [1167, 376] on div "next image" at bounding box center [1171, 365] width 60 height 697
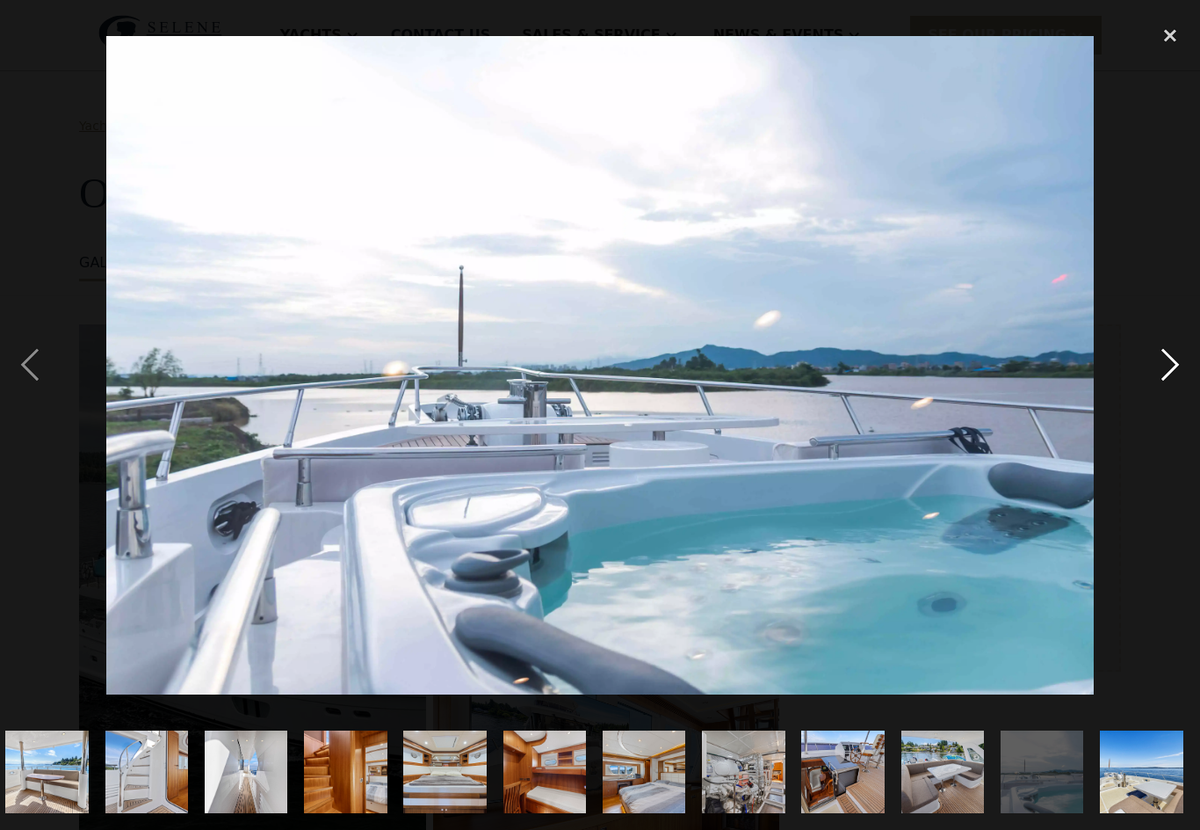
click at [1170, 394] on div "next image" at bounding box center [1171, 365] width 60 height 697
